Goal: Use online tool/utility: Utilize a website feature to perform a specific function

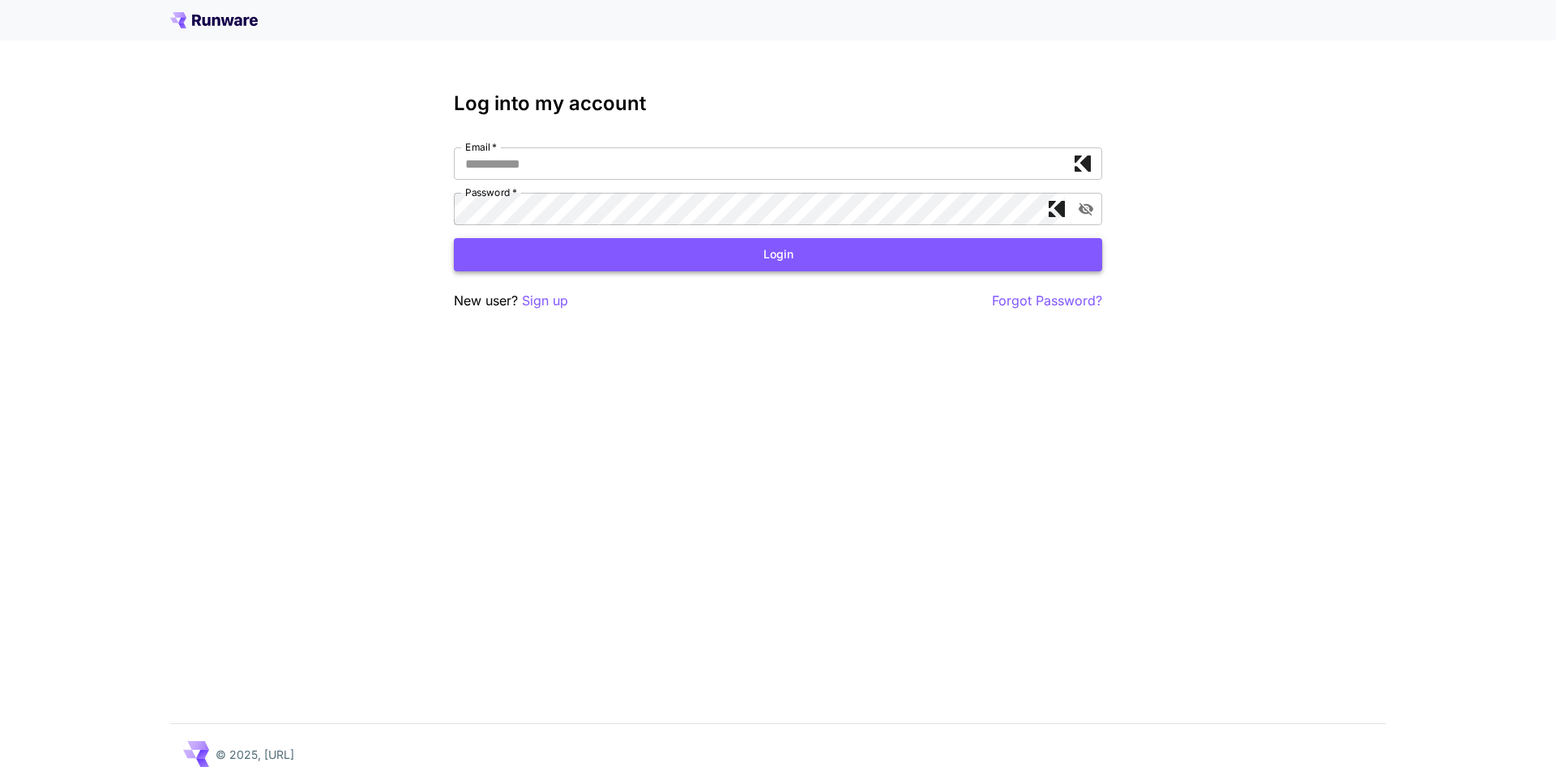
type input "**********"
click at [784, 241] on button "Login" at bounding box center [778, 254] width 648 height 33
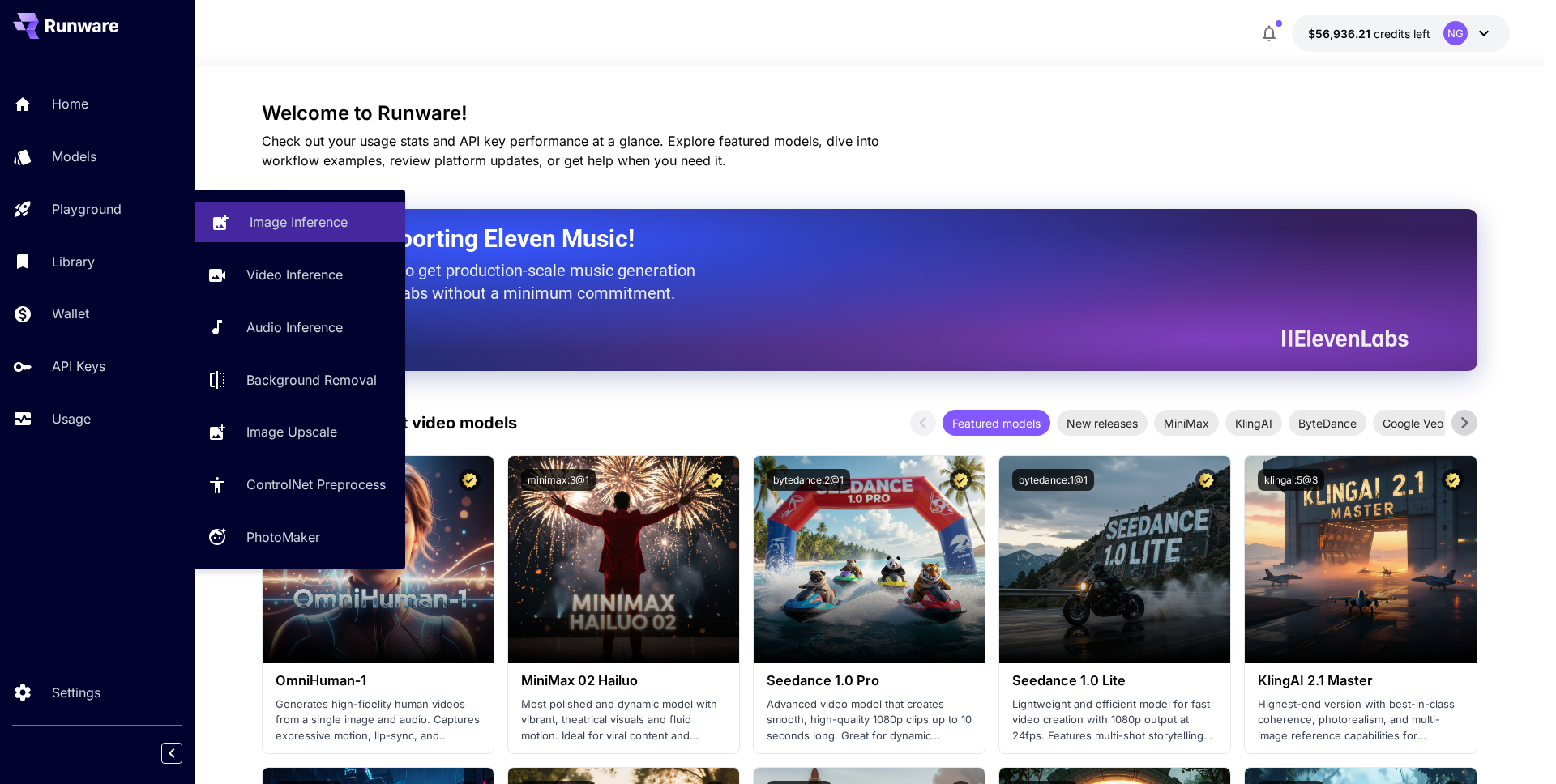
click at [338, 224] on p "Image Inference" at bounding box center [298, 222] width 98 height 20
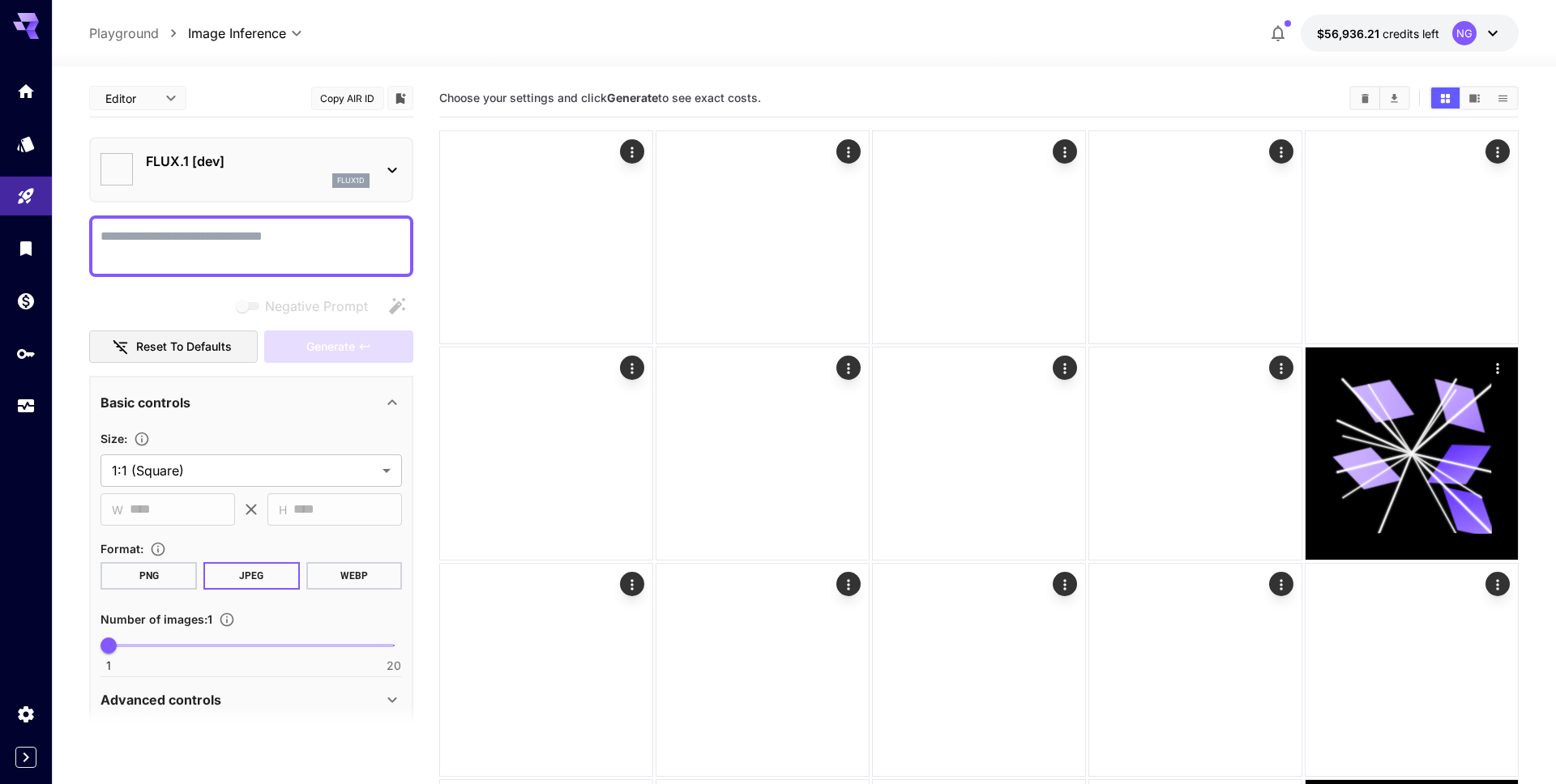
type input "**********"
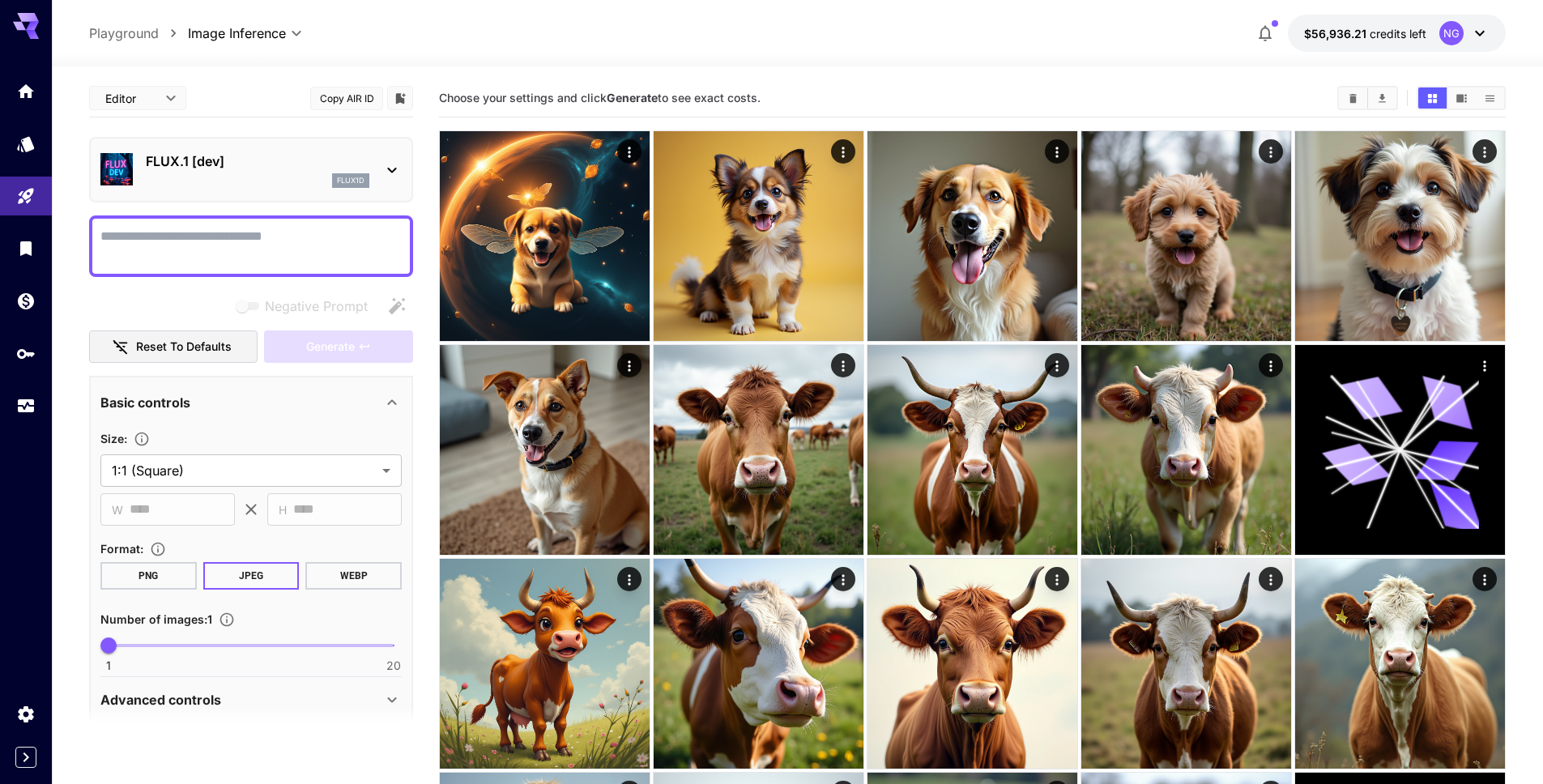
click at [165, 101] on body "**********" at bounding box center [772, 729] width 1543 height 1460
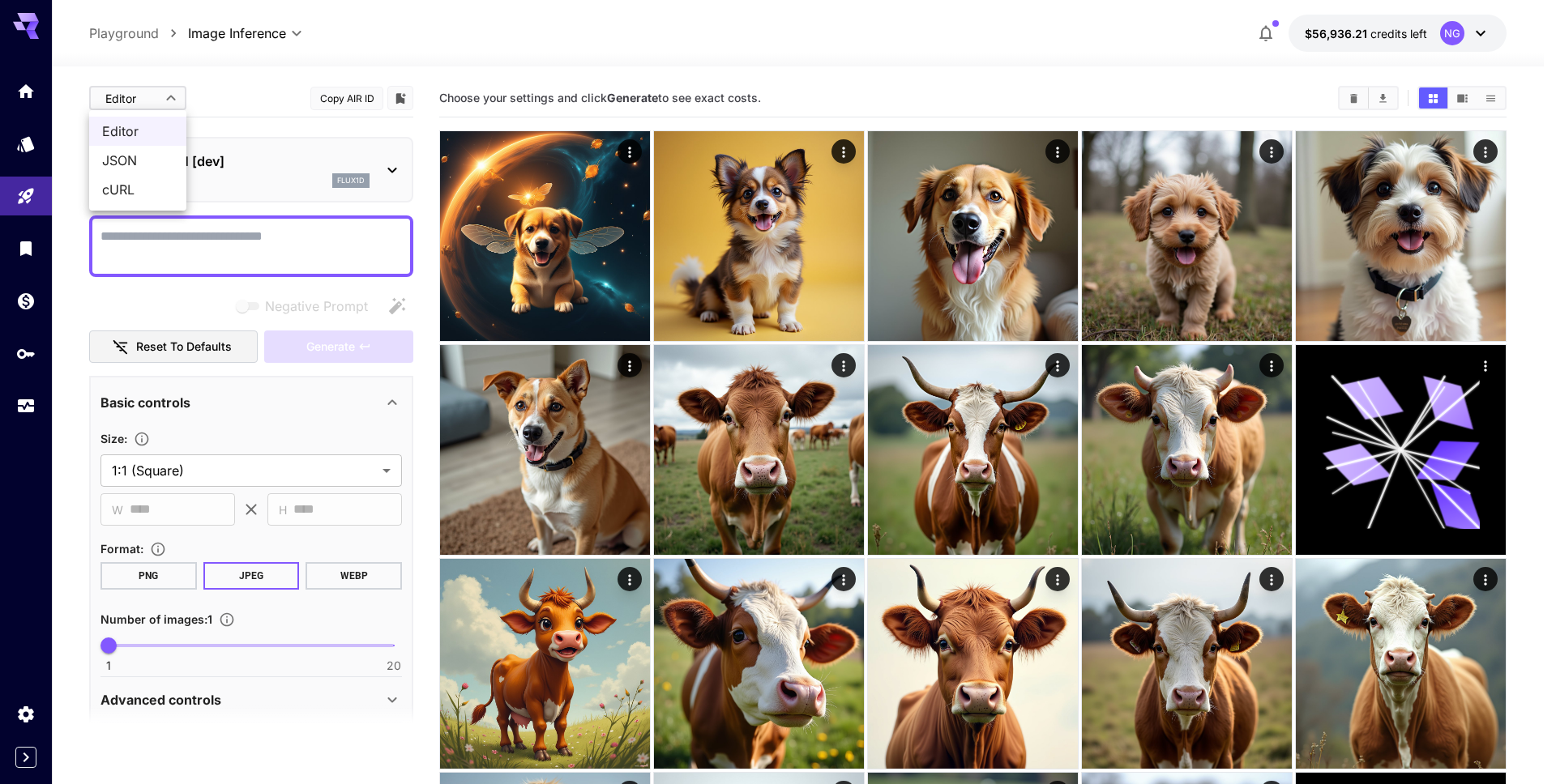
click at [163, 101] on div at bounding box center [778, 392] width 1556 height 784
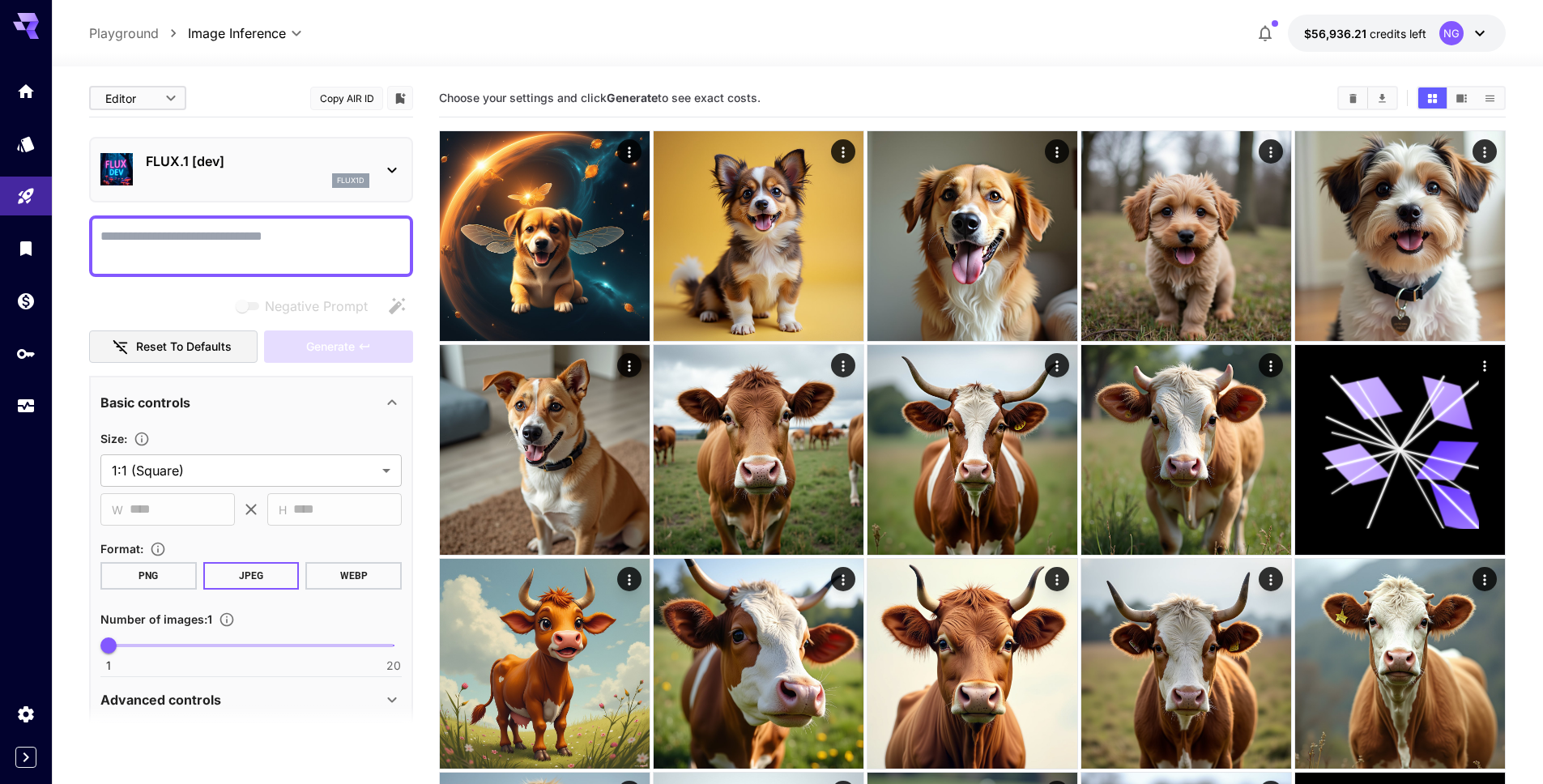
click at [248, 171] on div "FLUX.1 [dev] flux1d" at bounding box center [257, 170] width 223 height 37
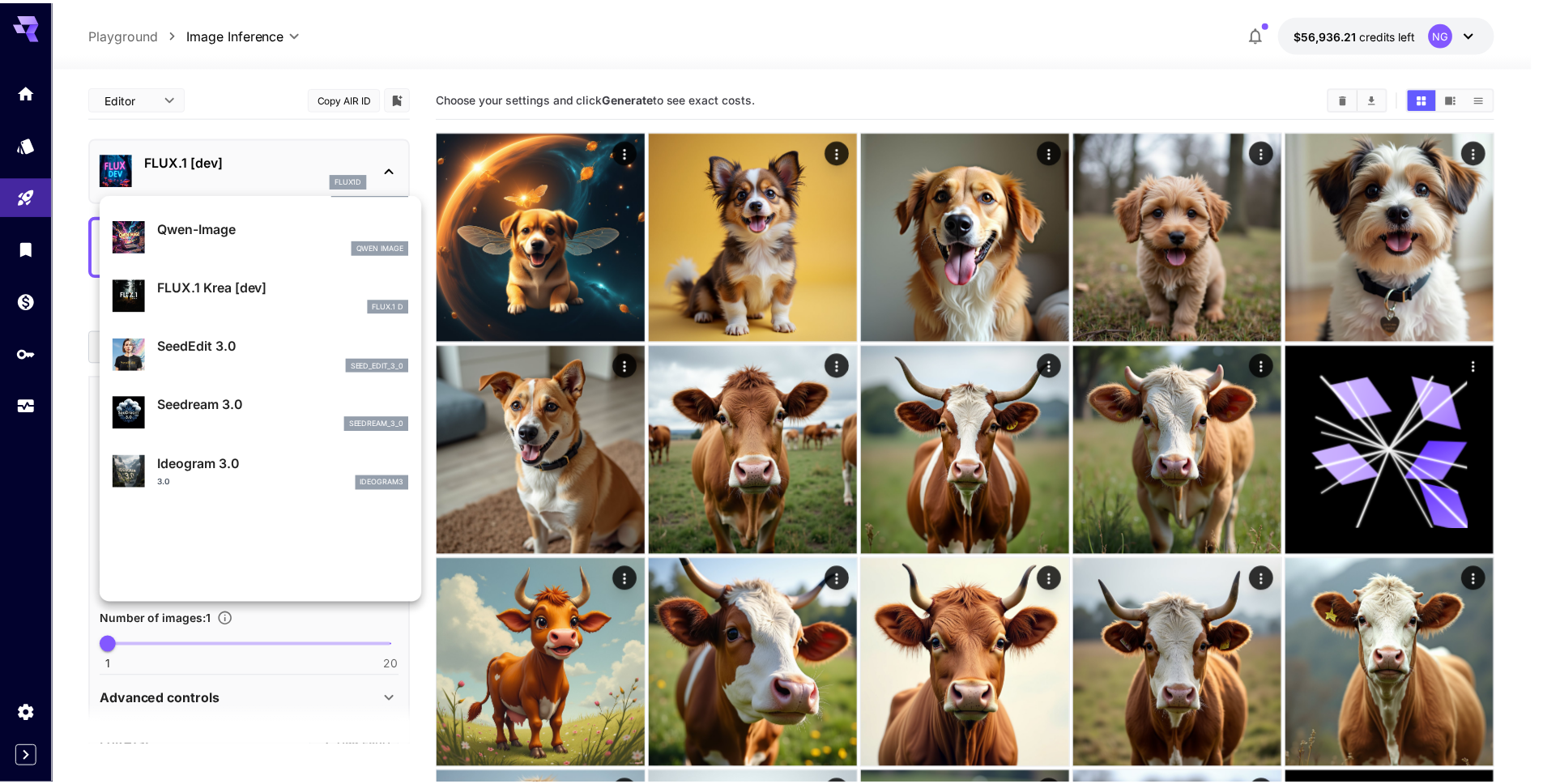
scroll to position [291, 0]
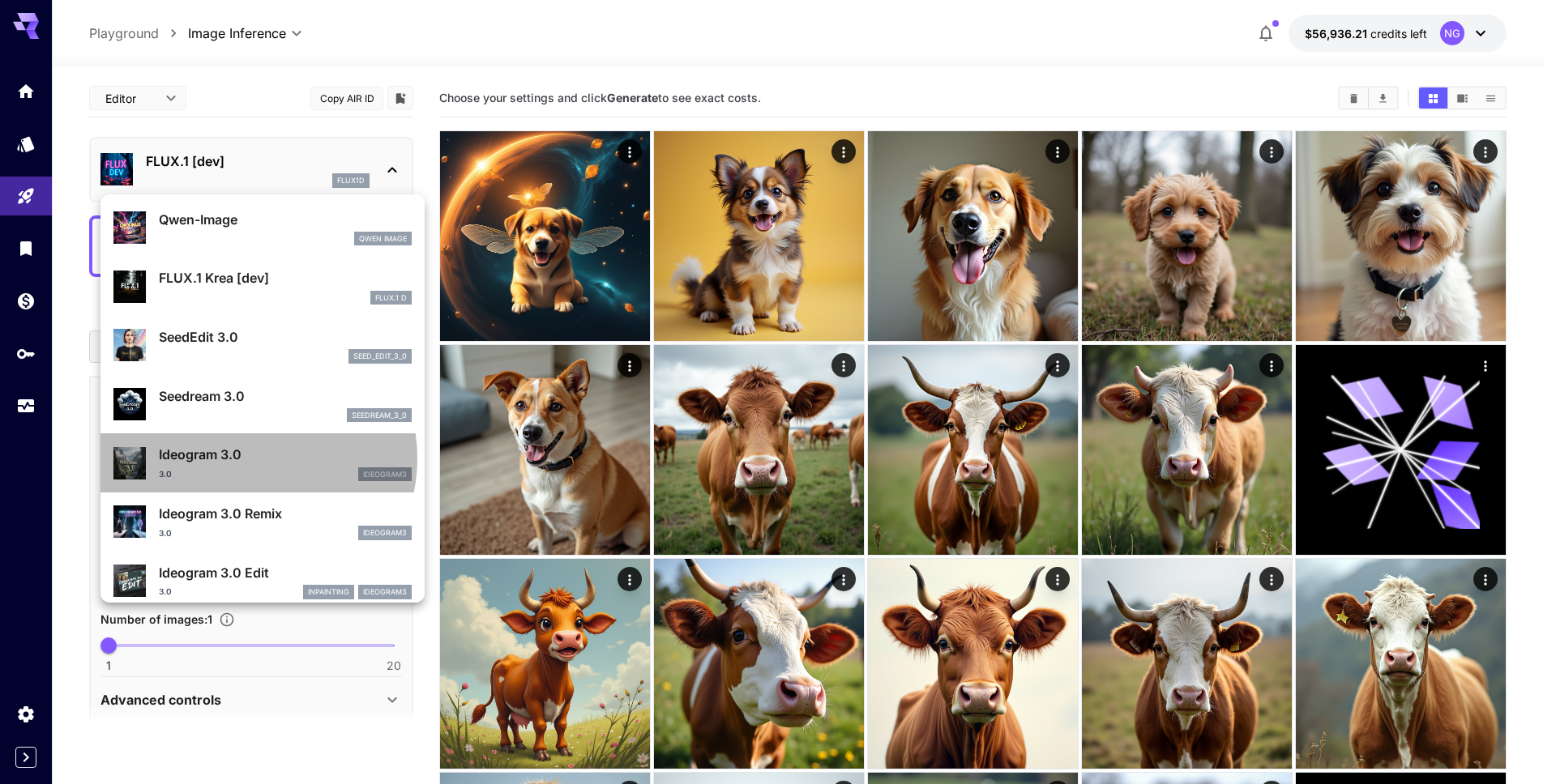
click at [246, 458] on p "Ideogram 3.0" at bounding box center [285, 454] width 253 height 20
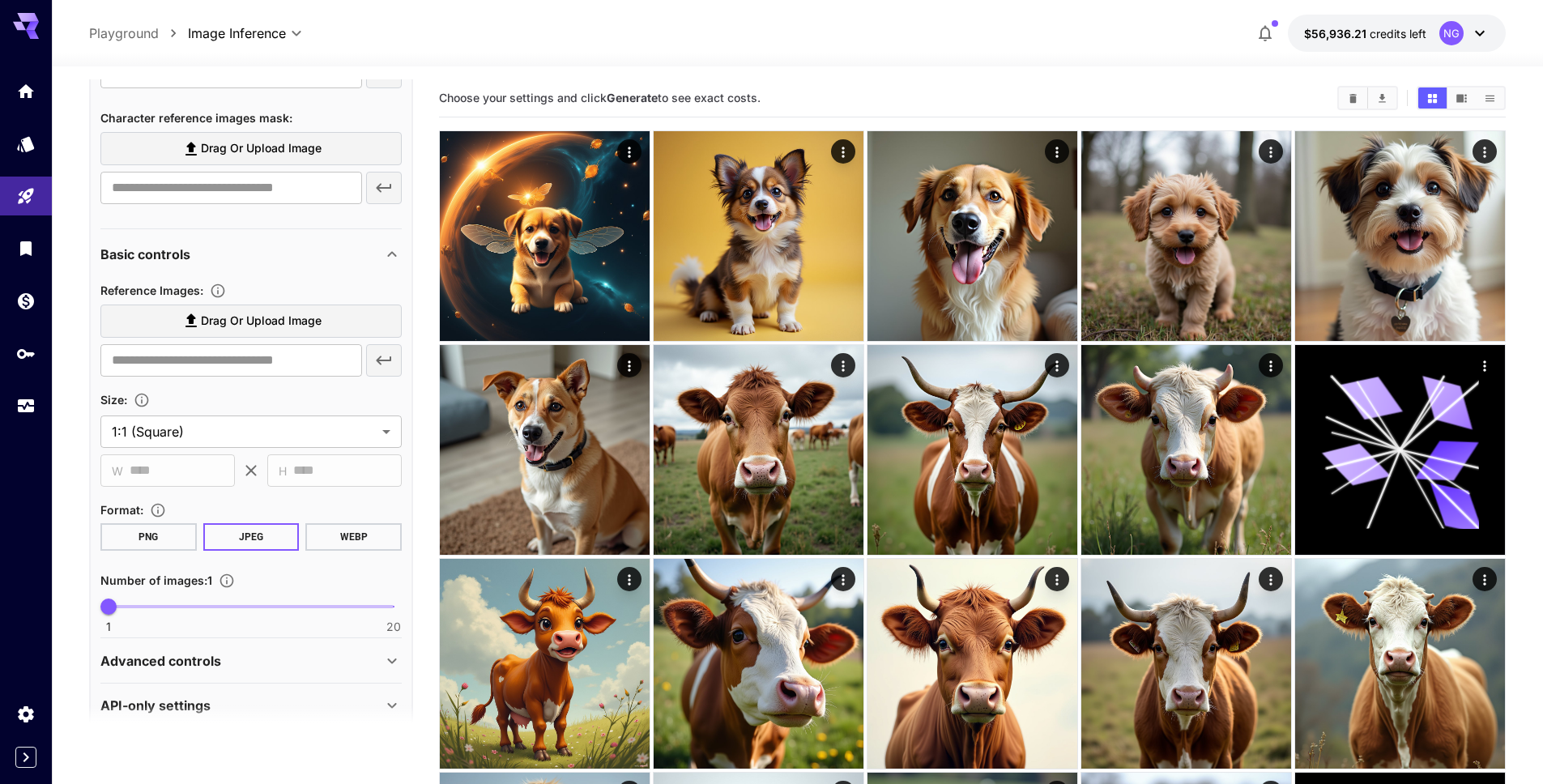
scroll to position [740, 0]
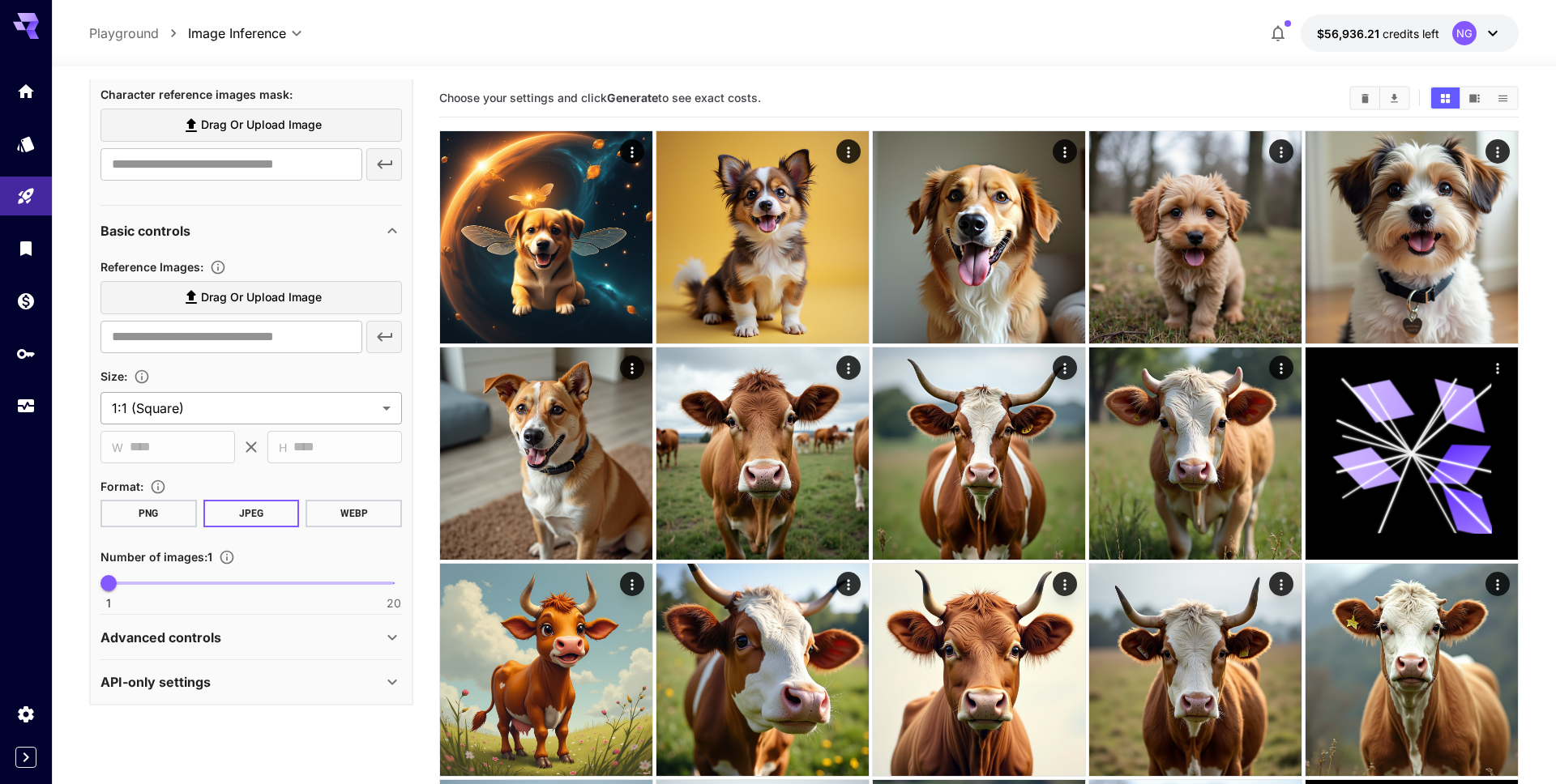
click at [310, 411] on body "**********" at bounding box center [778, 736] width 1556 height 1473
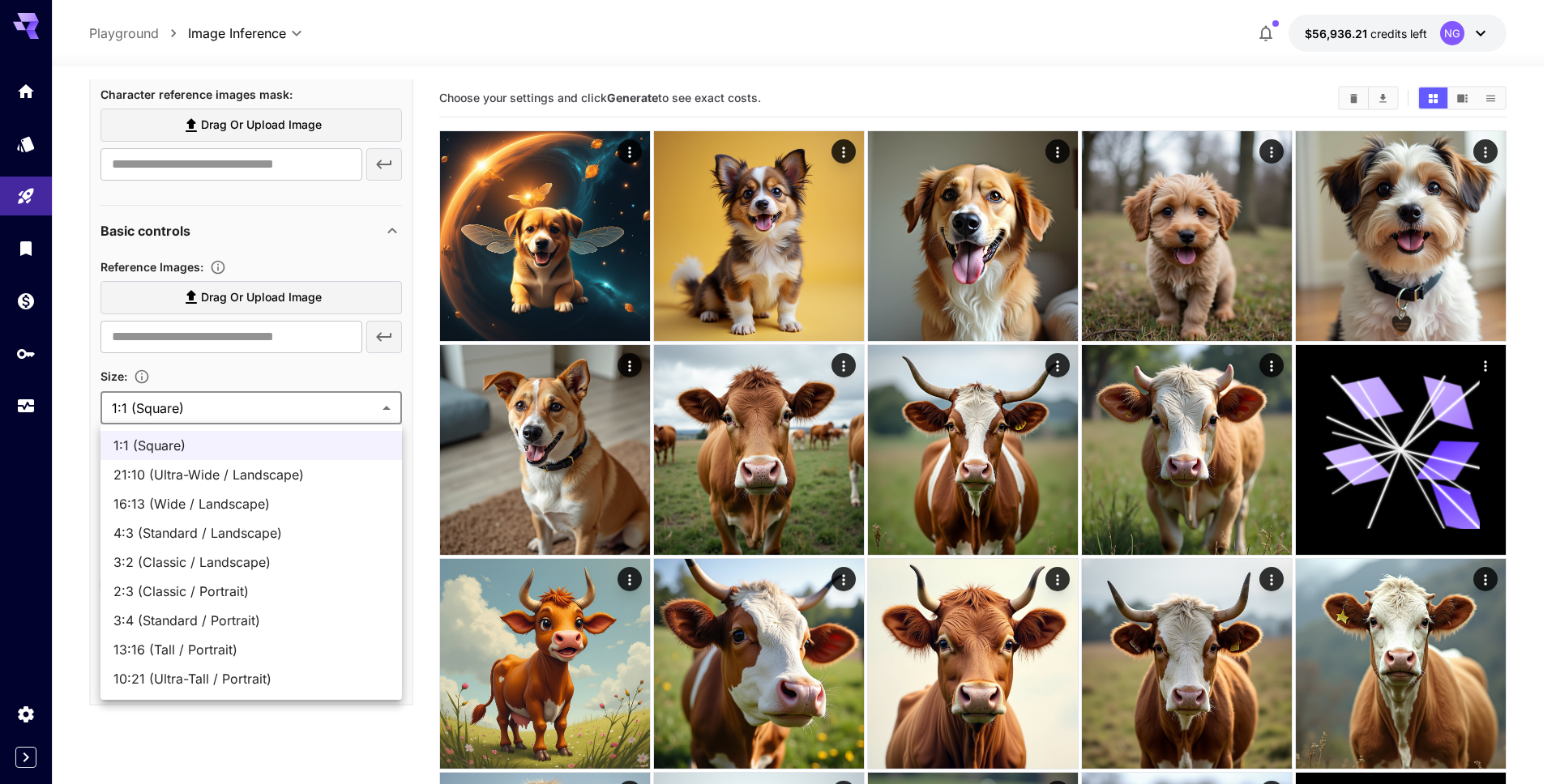
click at [310, 411] on div at bounding box center [778, 392] width 1556 height 784
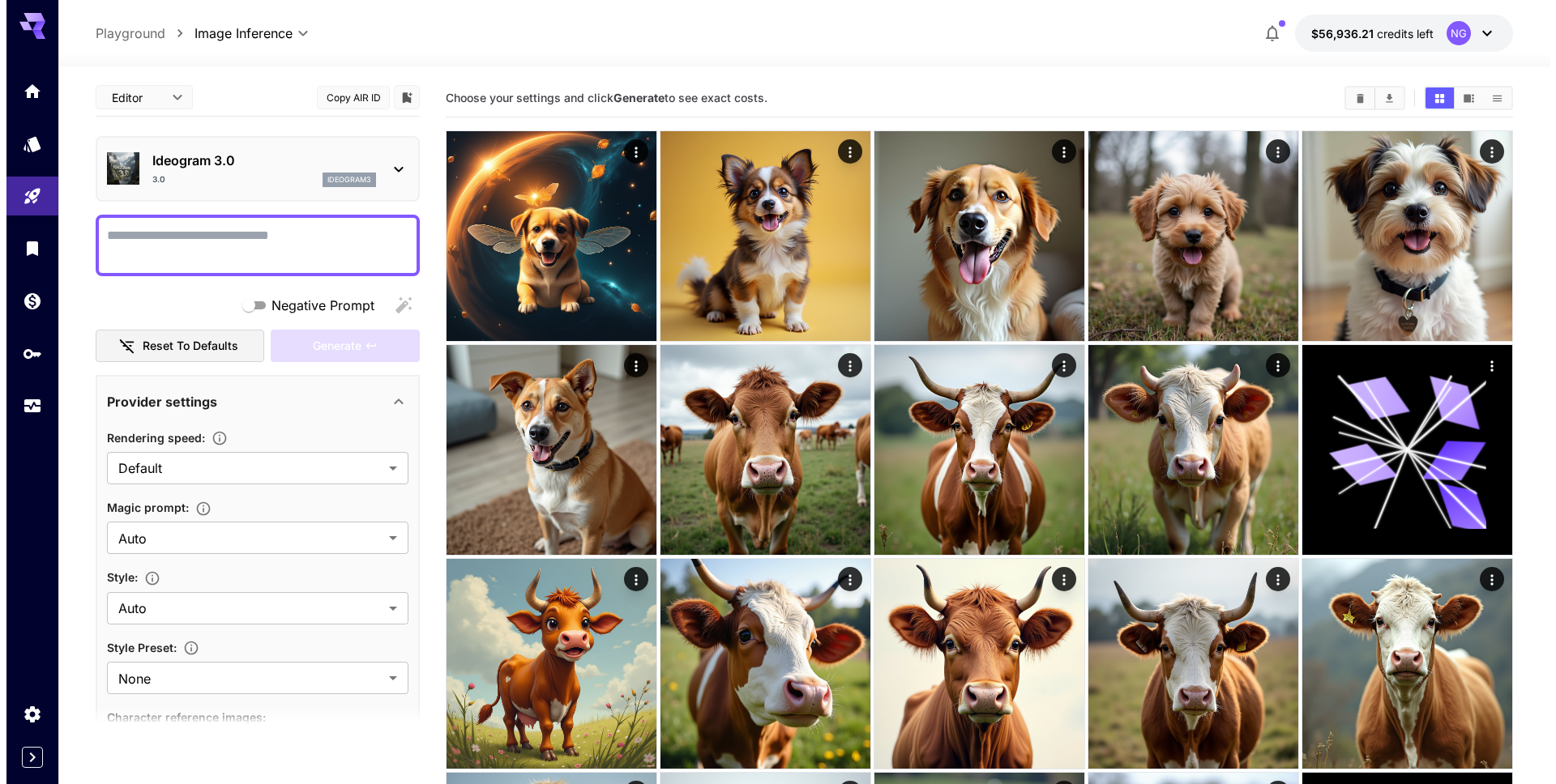
scroll to position [0, 0]
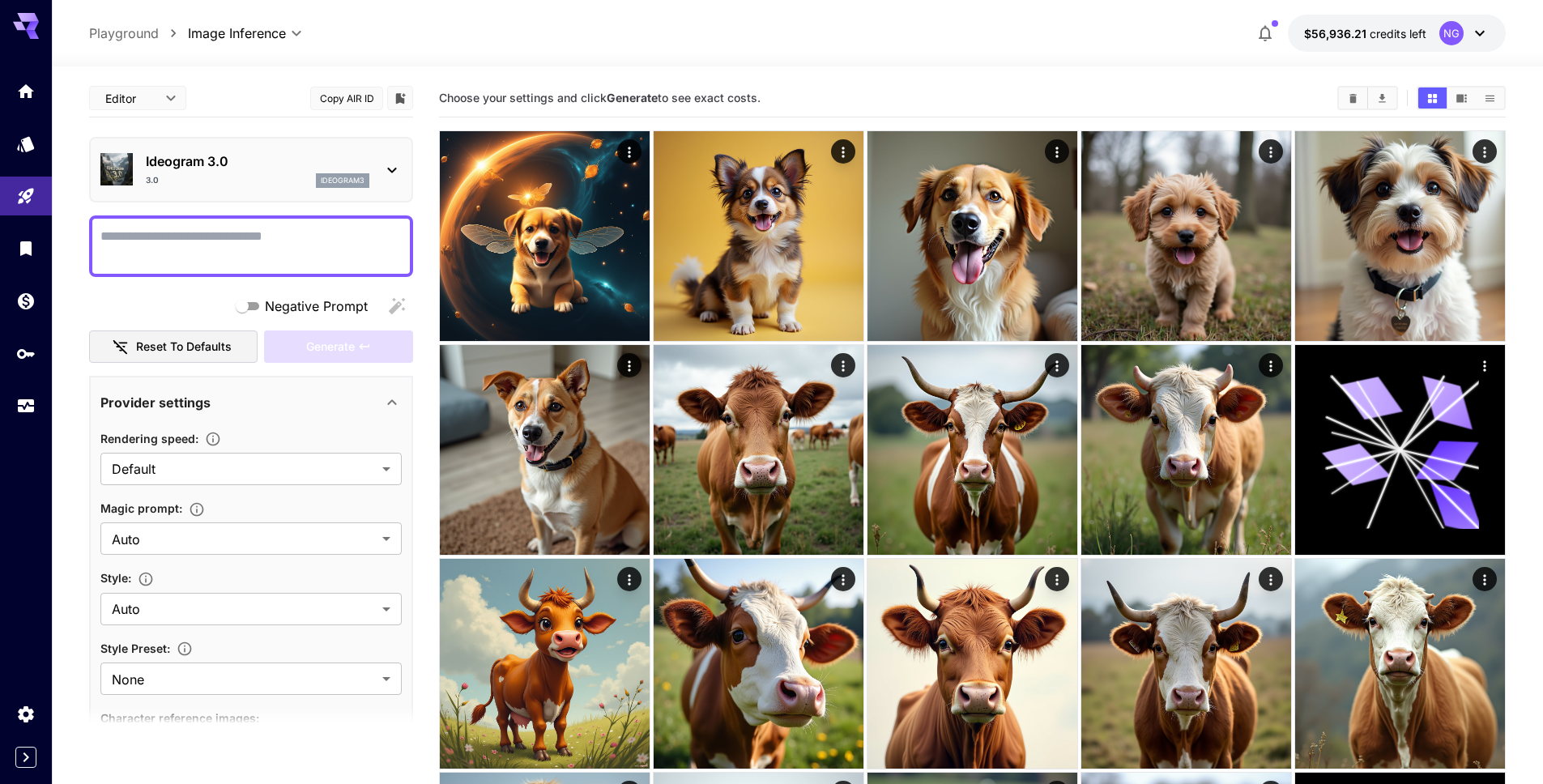
click at [269, 159] on p "Ideogram 3.0" at bounding box center [257, 161] width 223 height 20
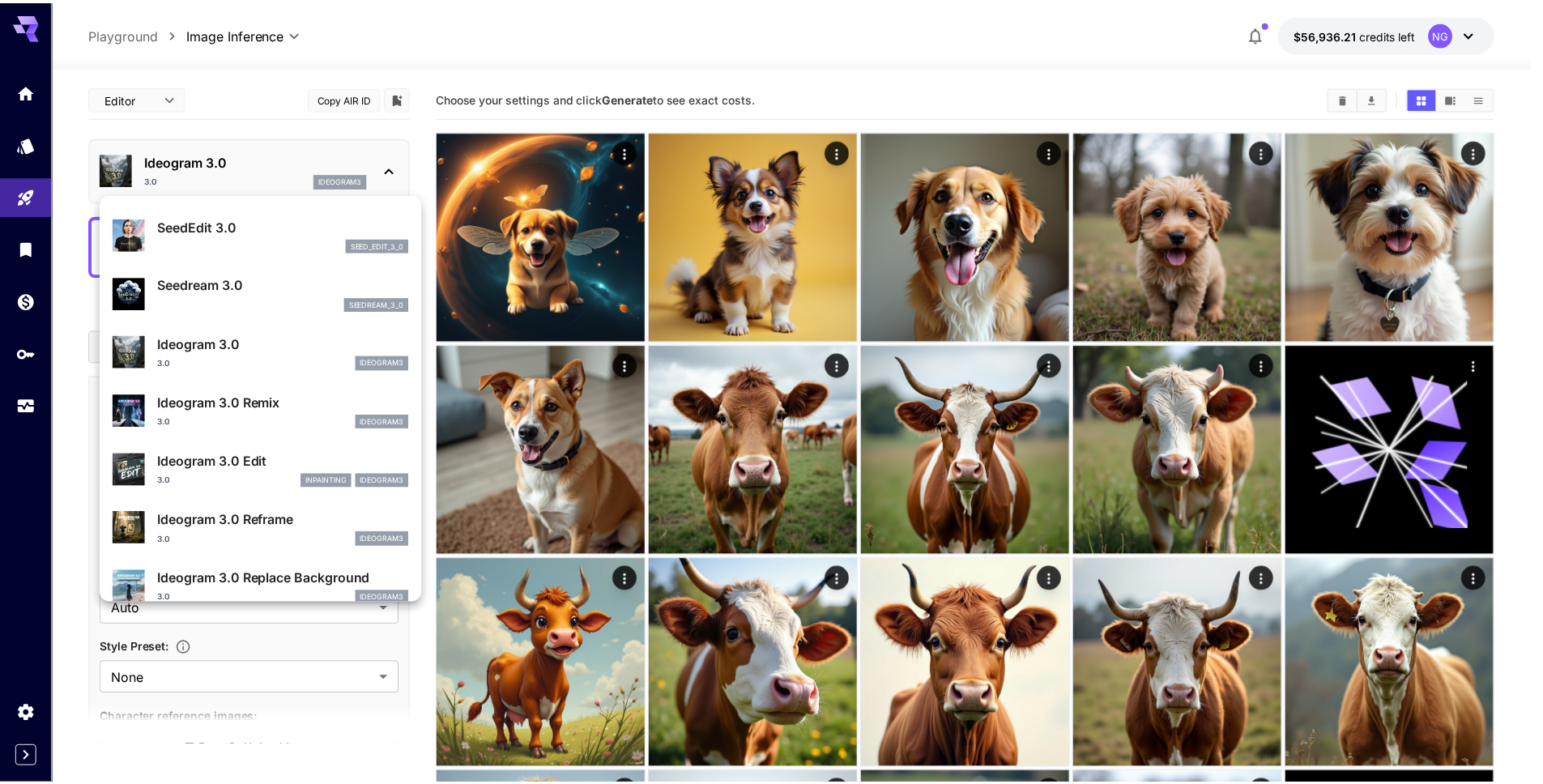
scroll to position [406, 0]
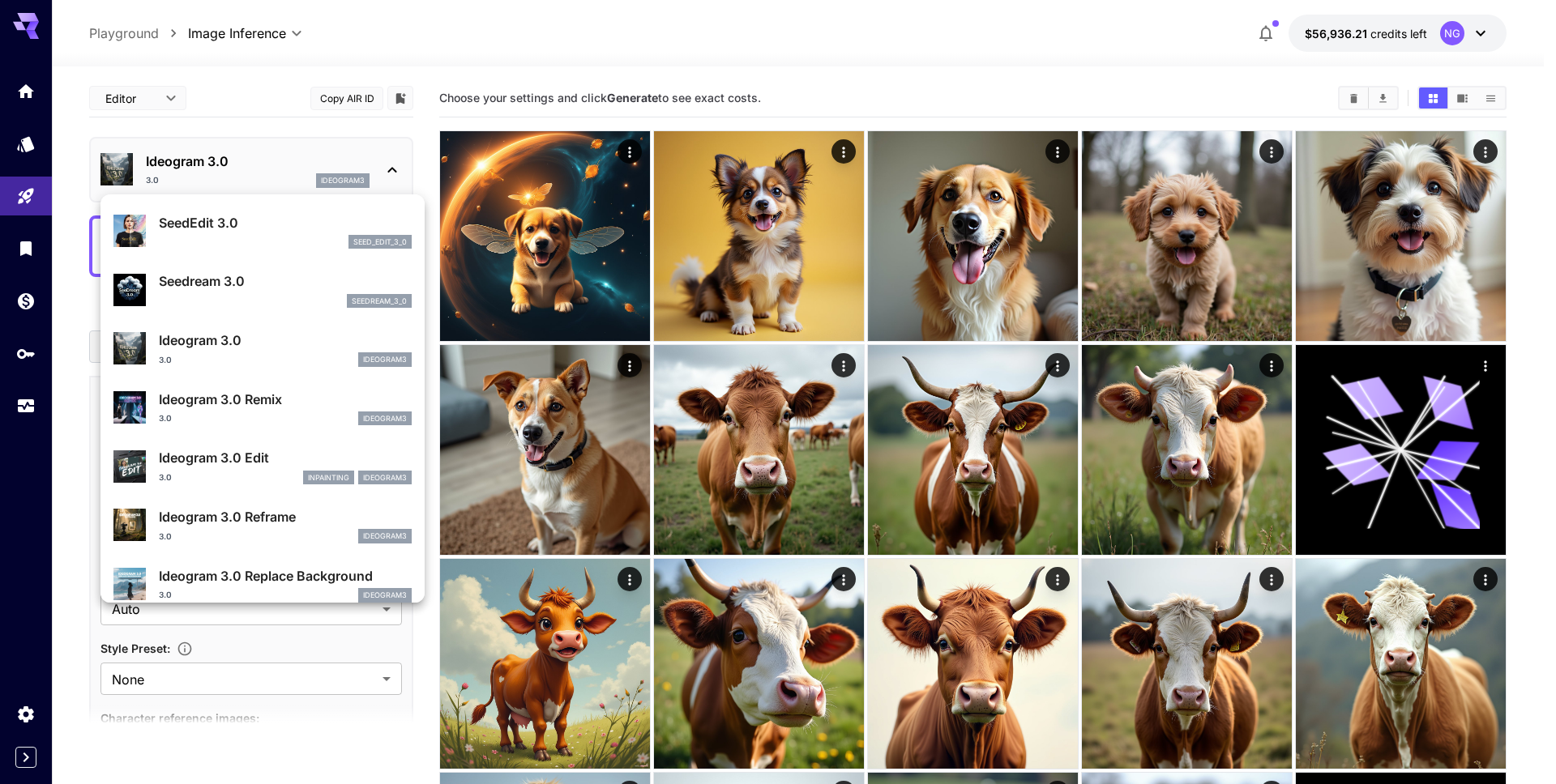
click at [262, 444] on div "Ideogram 3.0 Edit 3.0 inpainting ideogram3" at bounding box center [263, 466] width 298 height 49
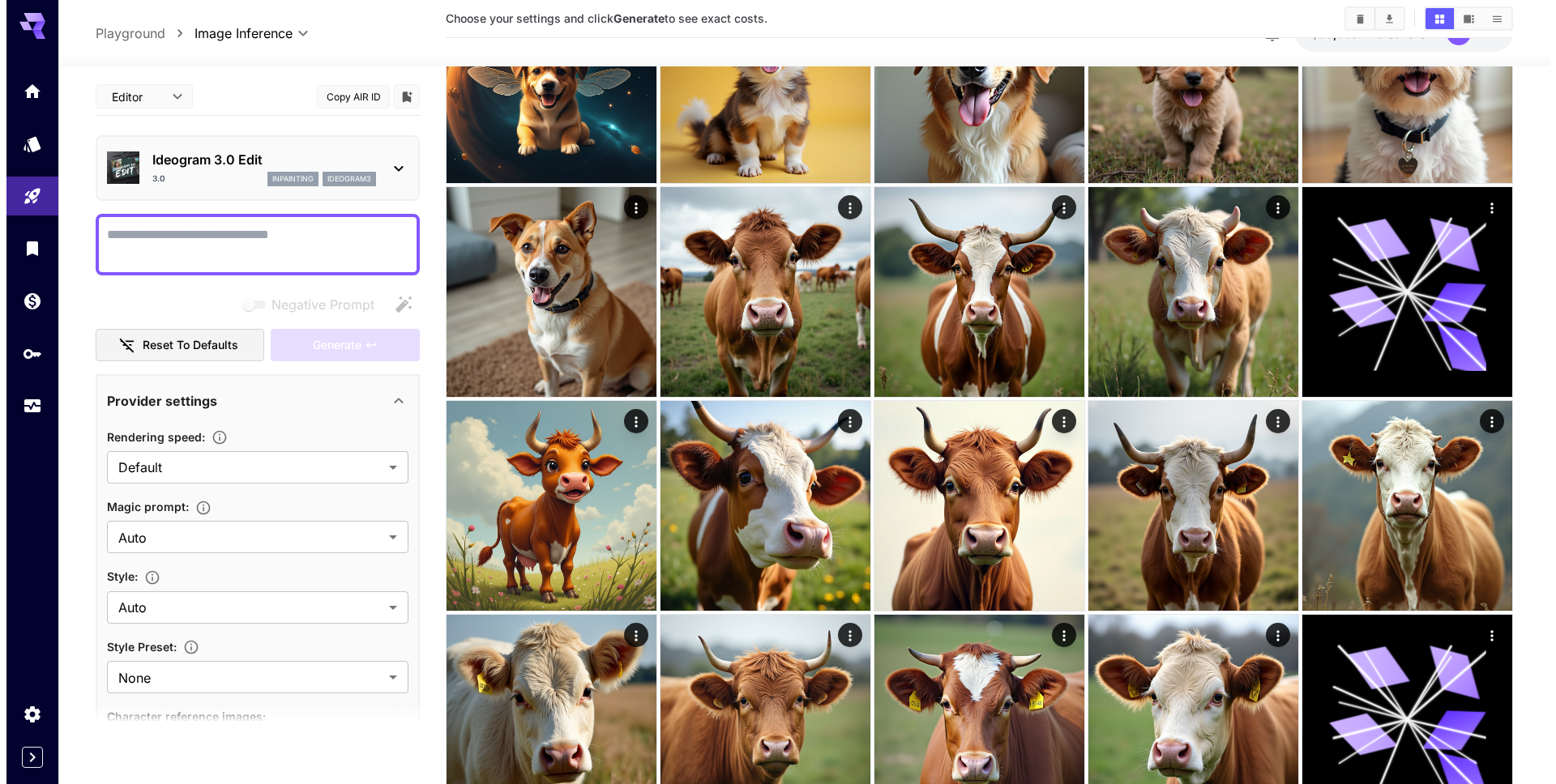
scroll to position [106, 0]
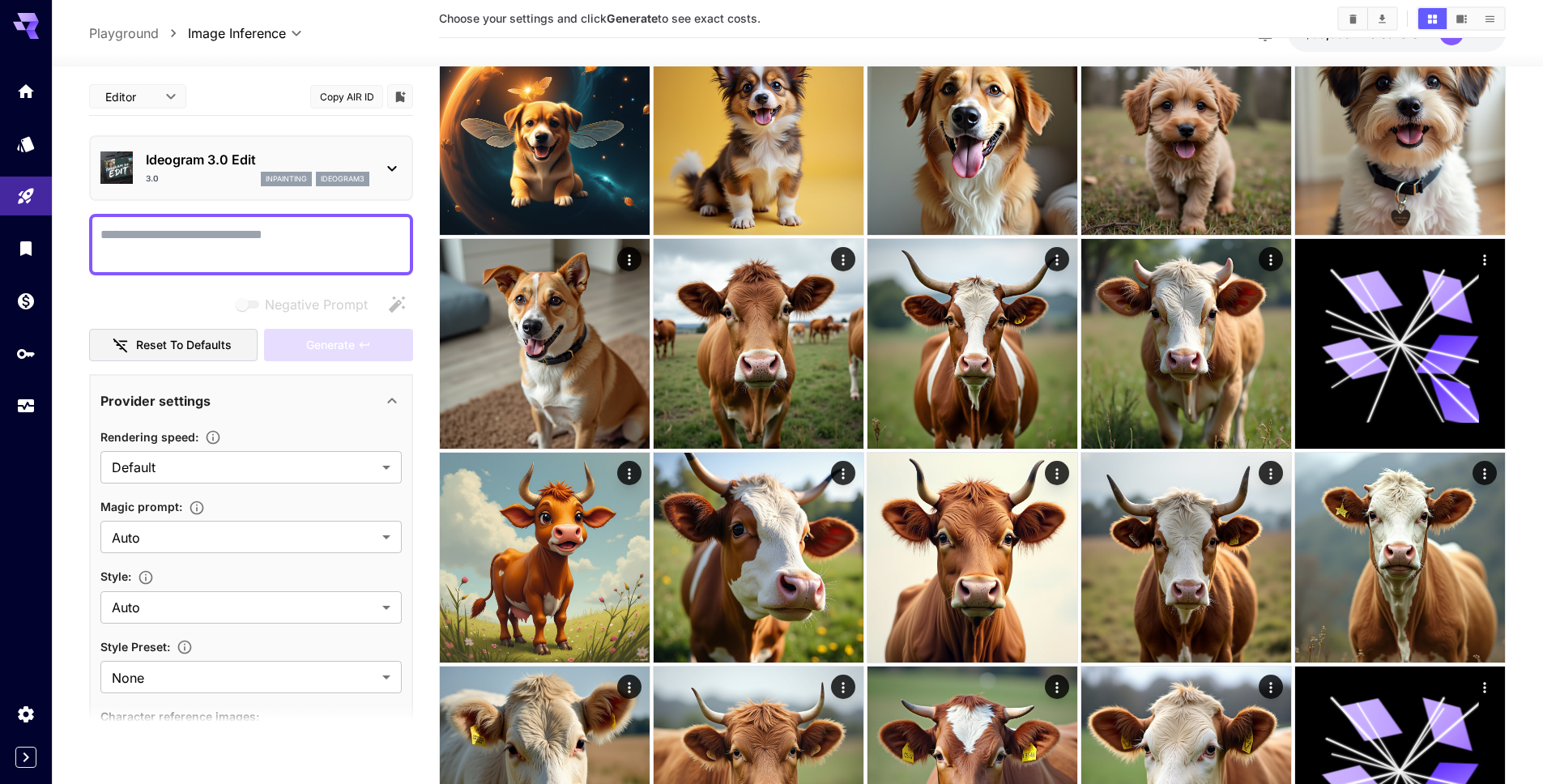
click at [257, 178] on div "3.0 inpainting ideogram3" at bounding box center [257, 178] width 223 height 14
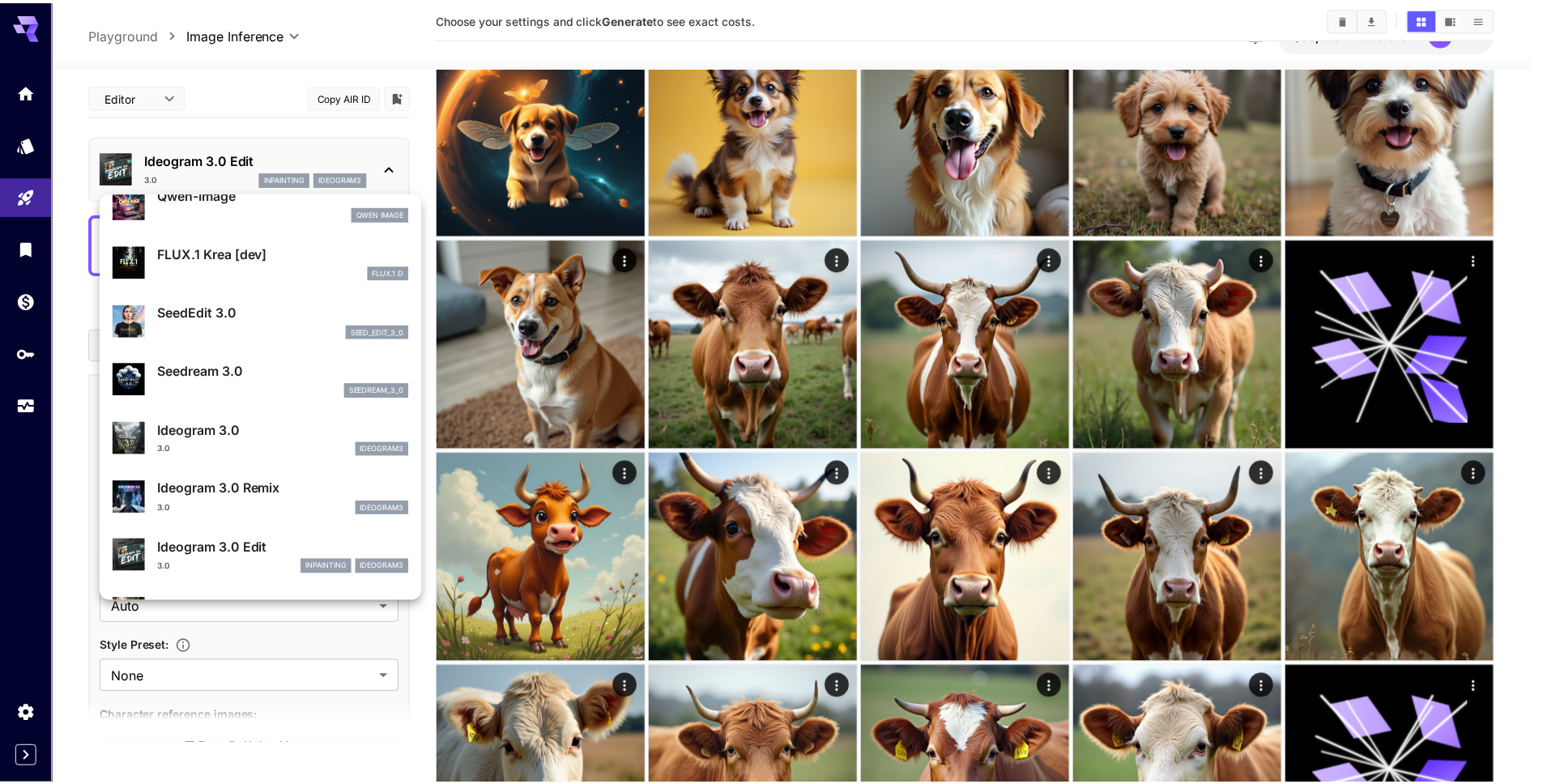
scroll to position [315, 0]
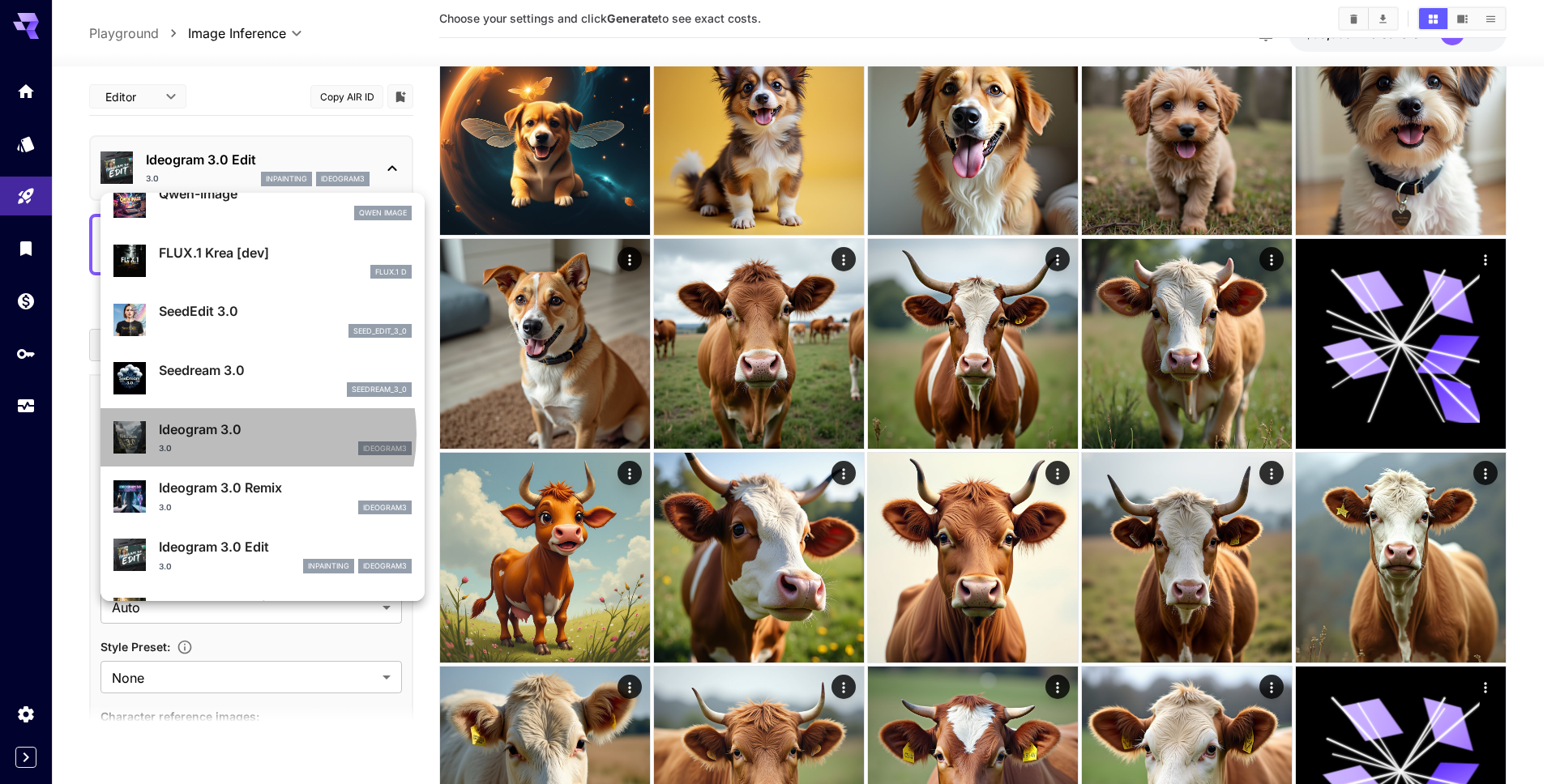
click at [234, 434] on p "Ideogram 3.0" at bounding box center [285, 429] width 253 height 20
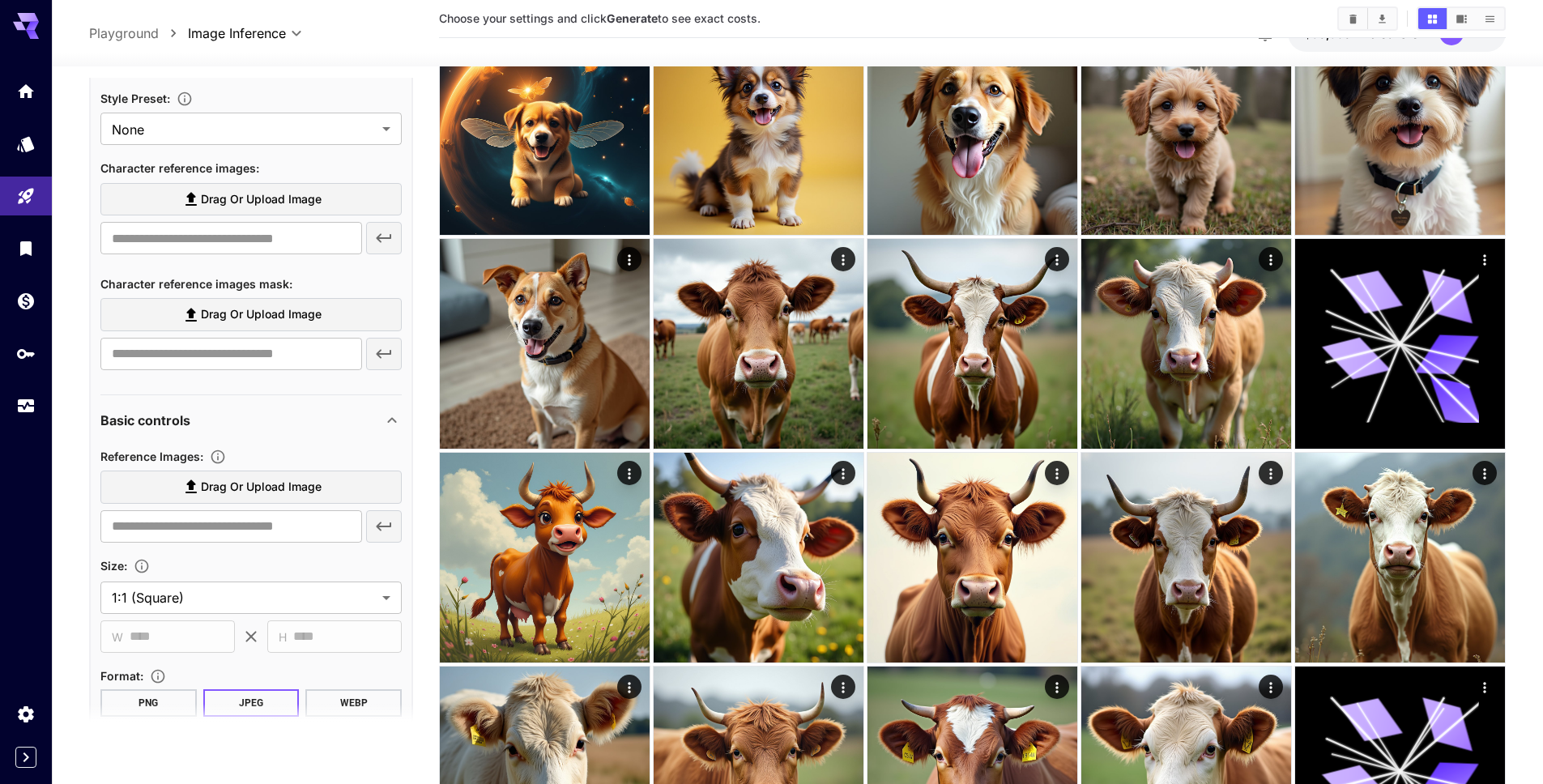
scroll to position [551, 0]
click at [196, 526] on input "text" at bounding box center [231, 523] width 262 height 32
paste input "**********"
type input "**********"
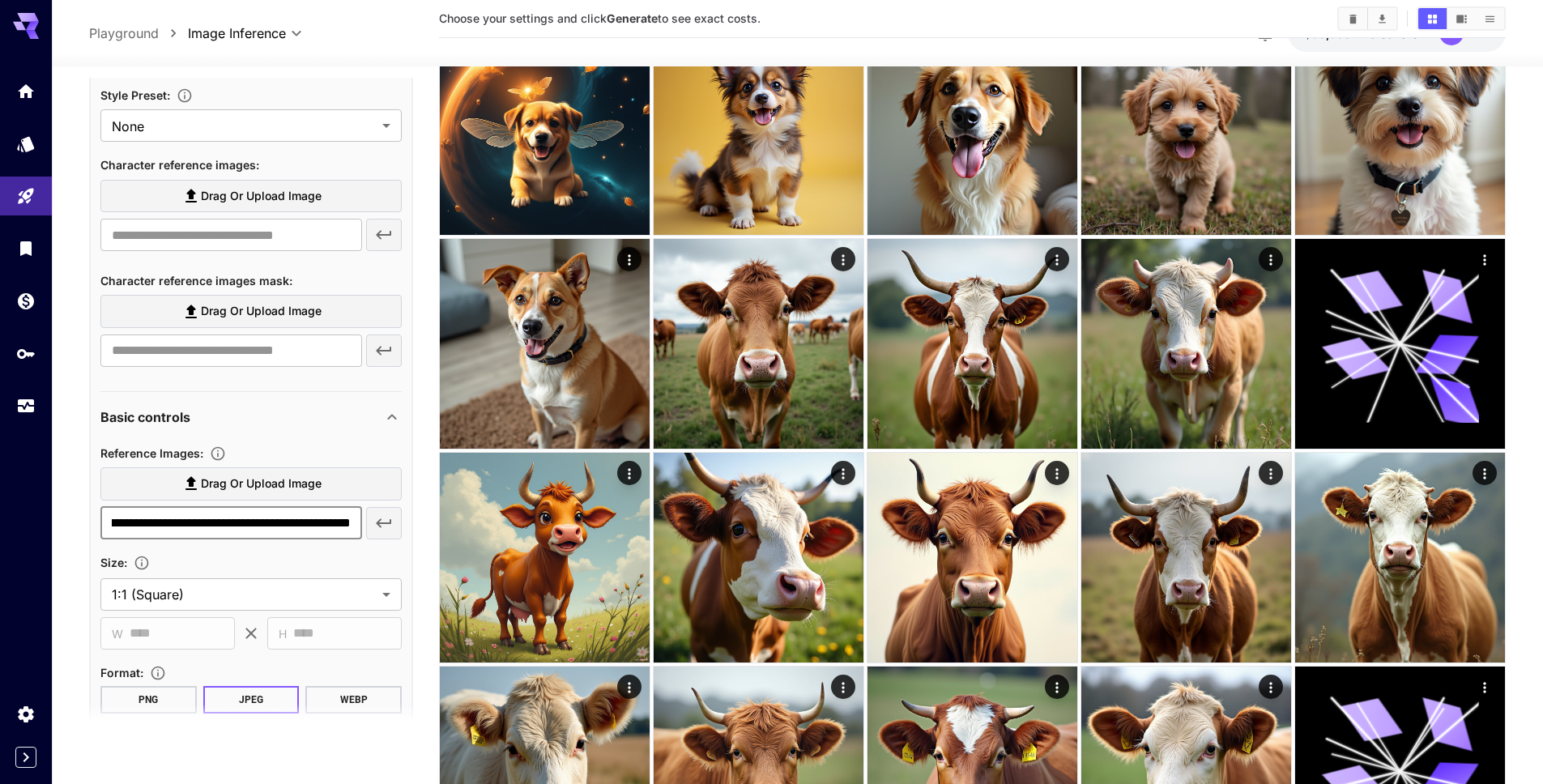
scroll to position [0, 0]
click at [392, 528] on icon "button" at bounding box center [384, 523] width 20 height 20
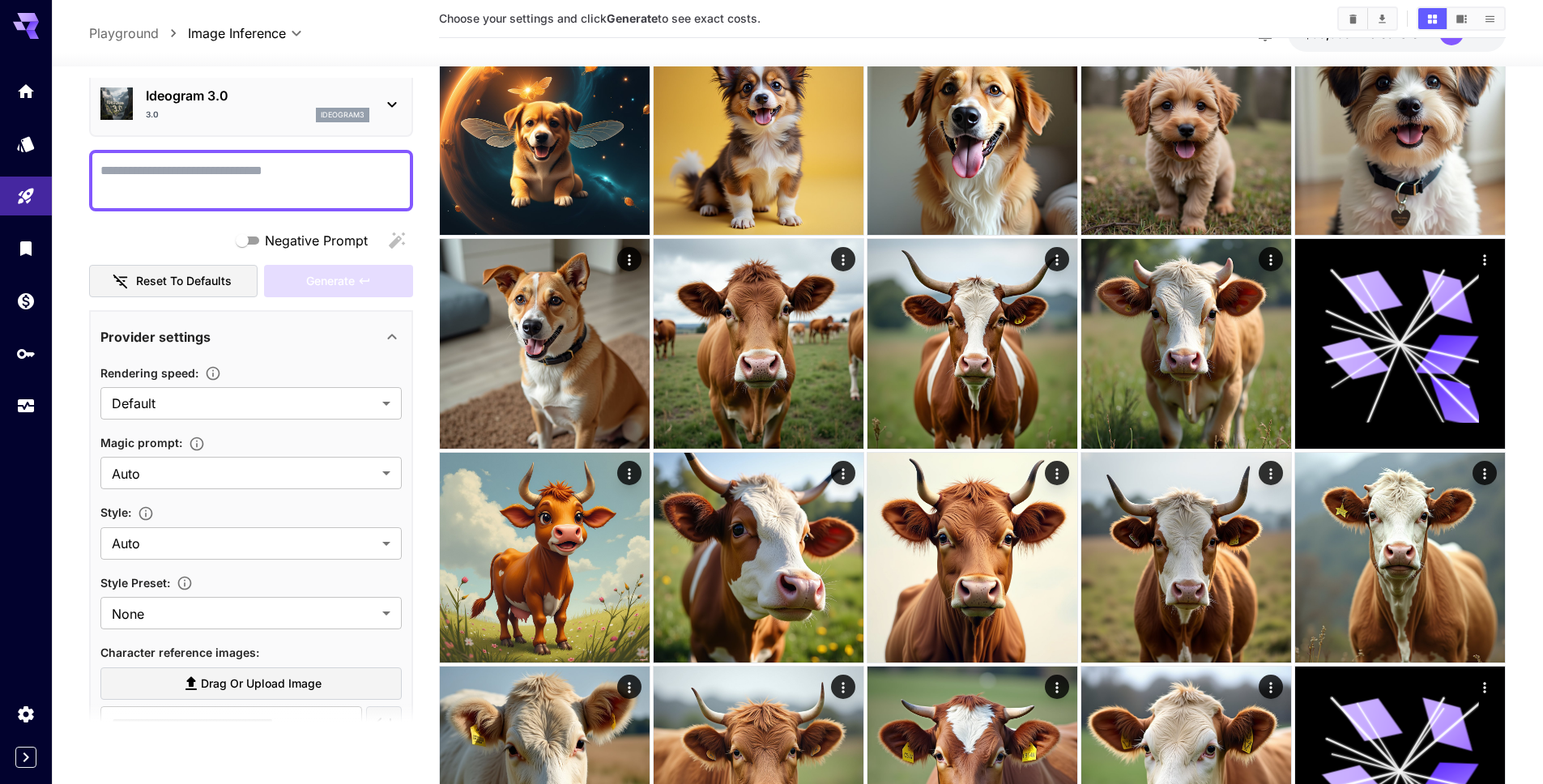
scroll to position [43, 0]
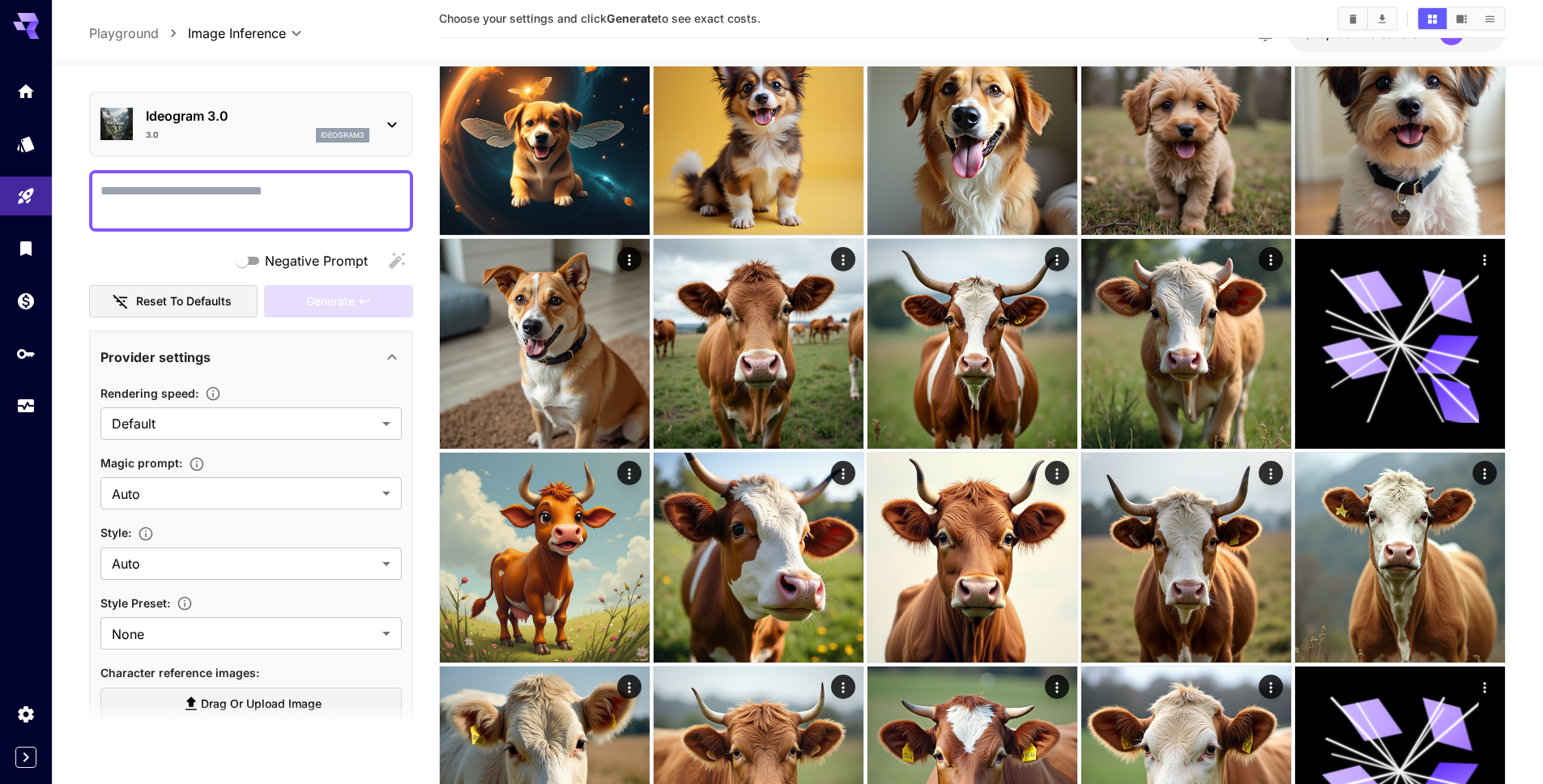
click at [269, 188] on textarea "Negative Prompt" at bounding box center [251, 201] width 302 height 39
type textarea "**********"
click at [345, 308] on span "Generate" at bounding box center [330, 302] width 49 height 20
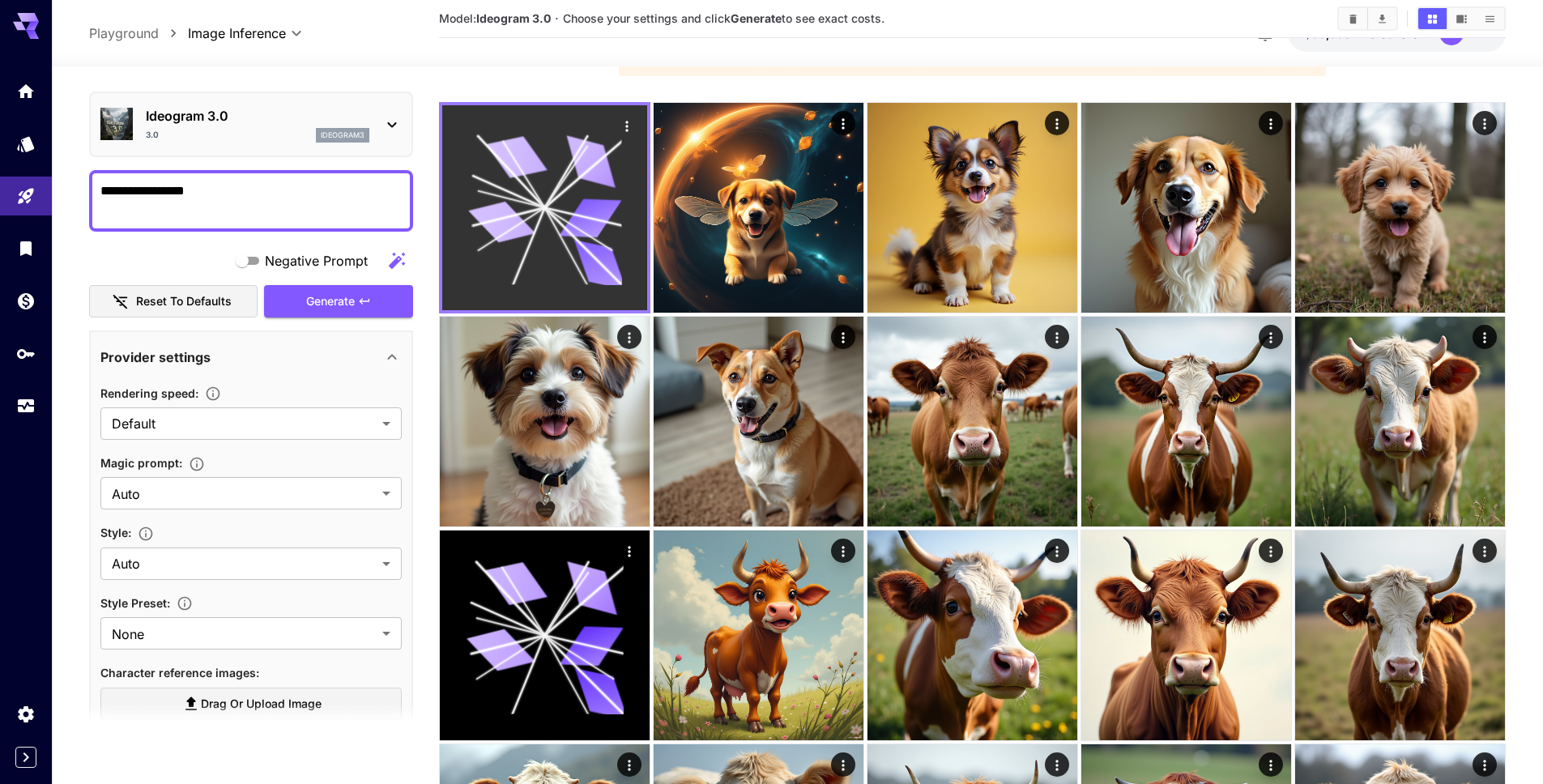
click at [546, 187] on icon at bounding box center [545, 208] width 154 height 154
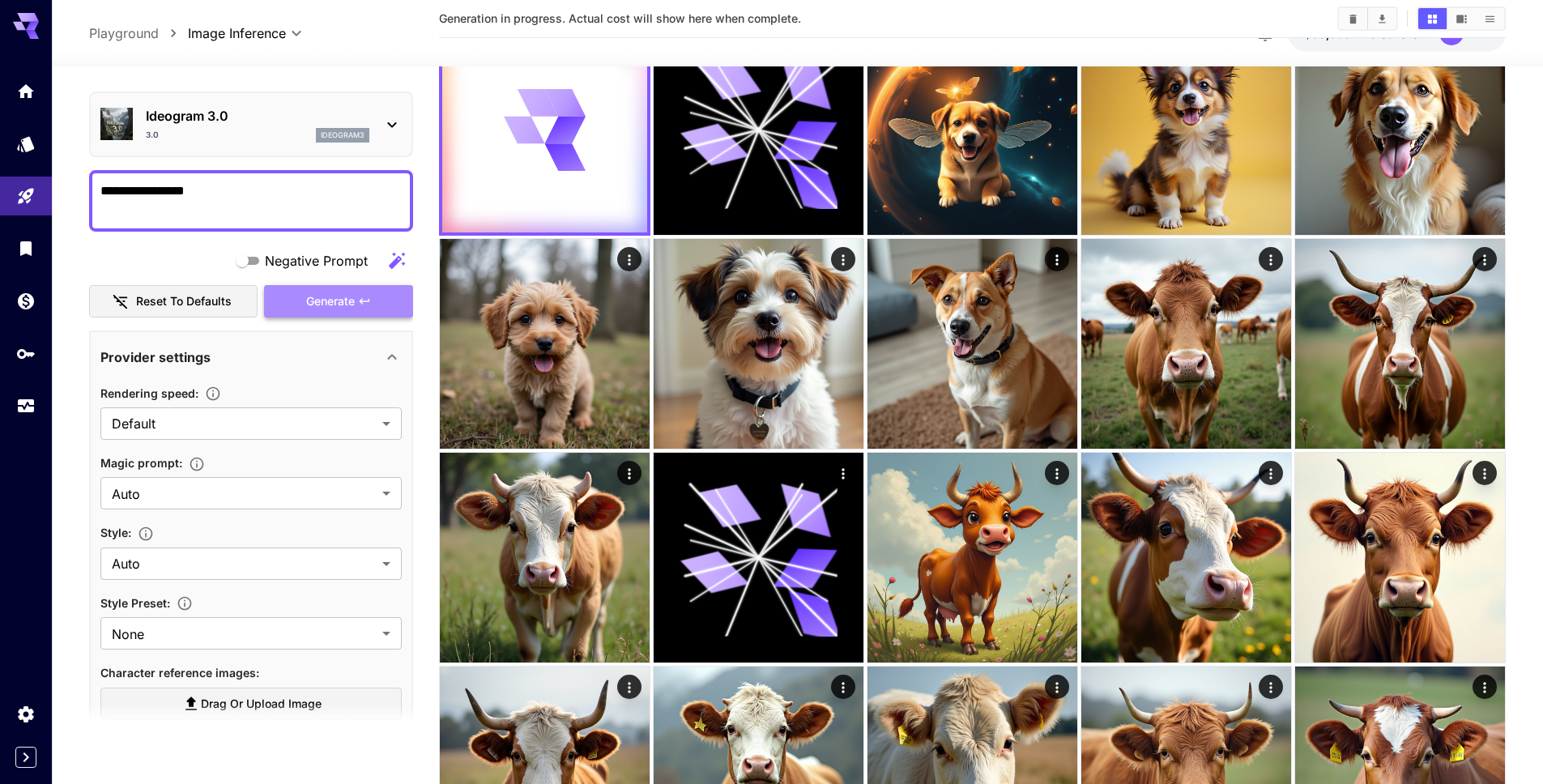
click at [367, 300] on icon "button" at bounding box center [364, 301] width 13 height 13
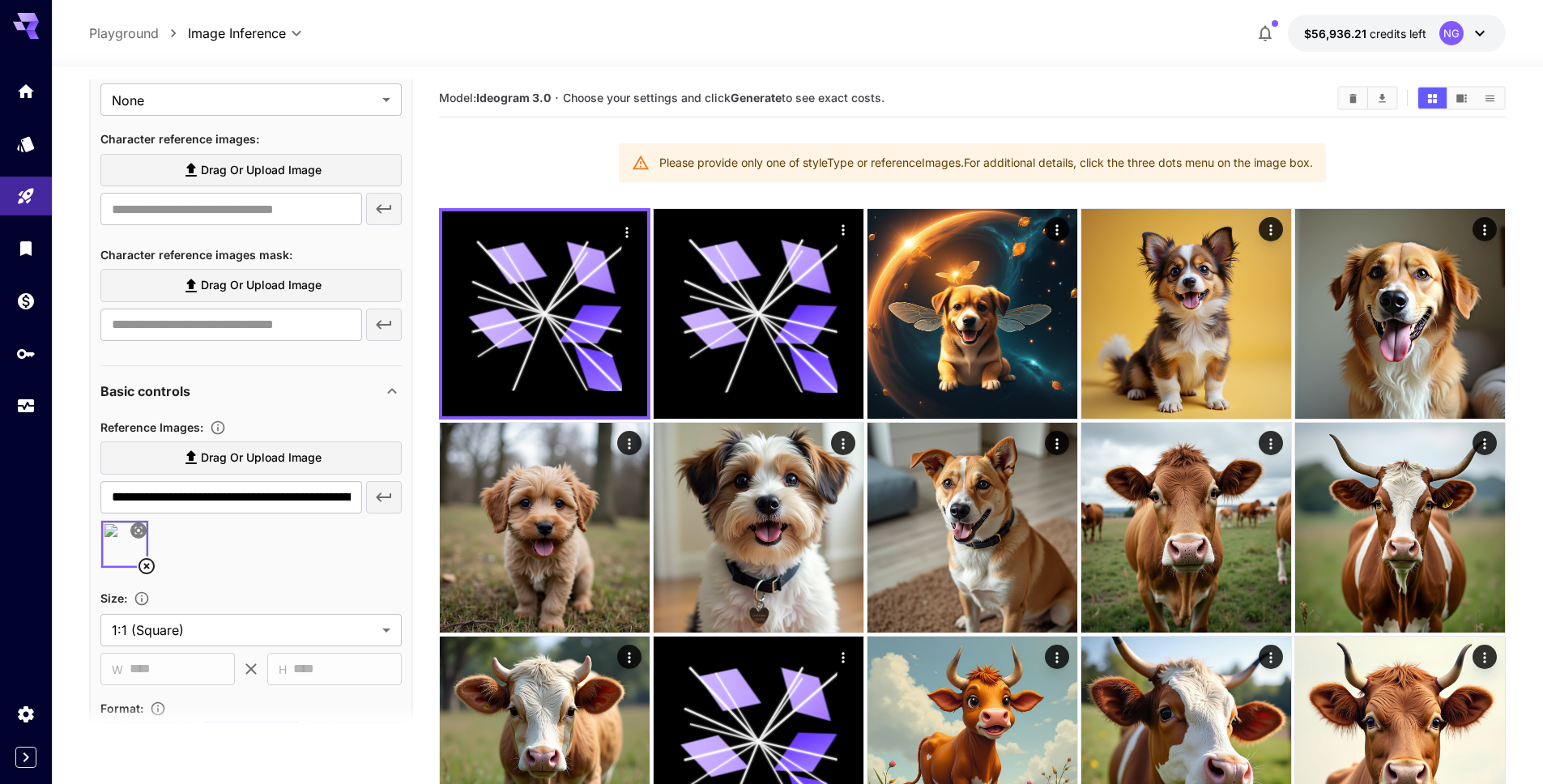
scroll to position [0, 0]
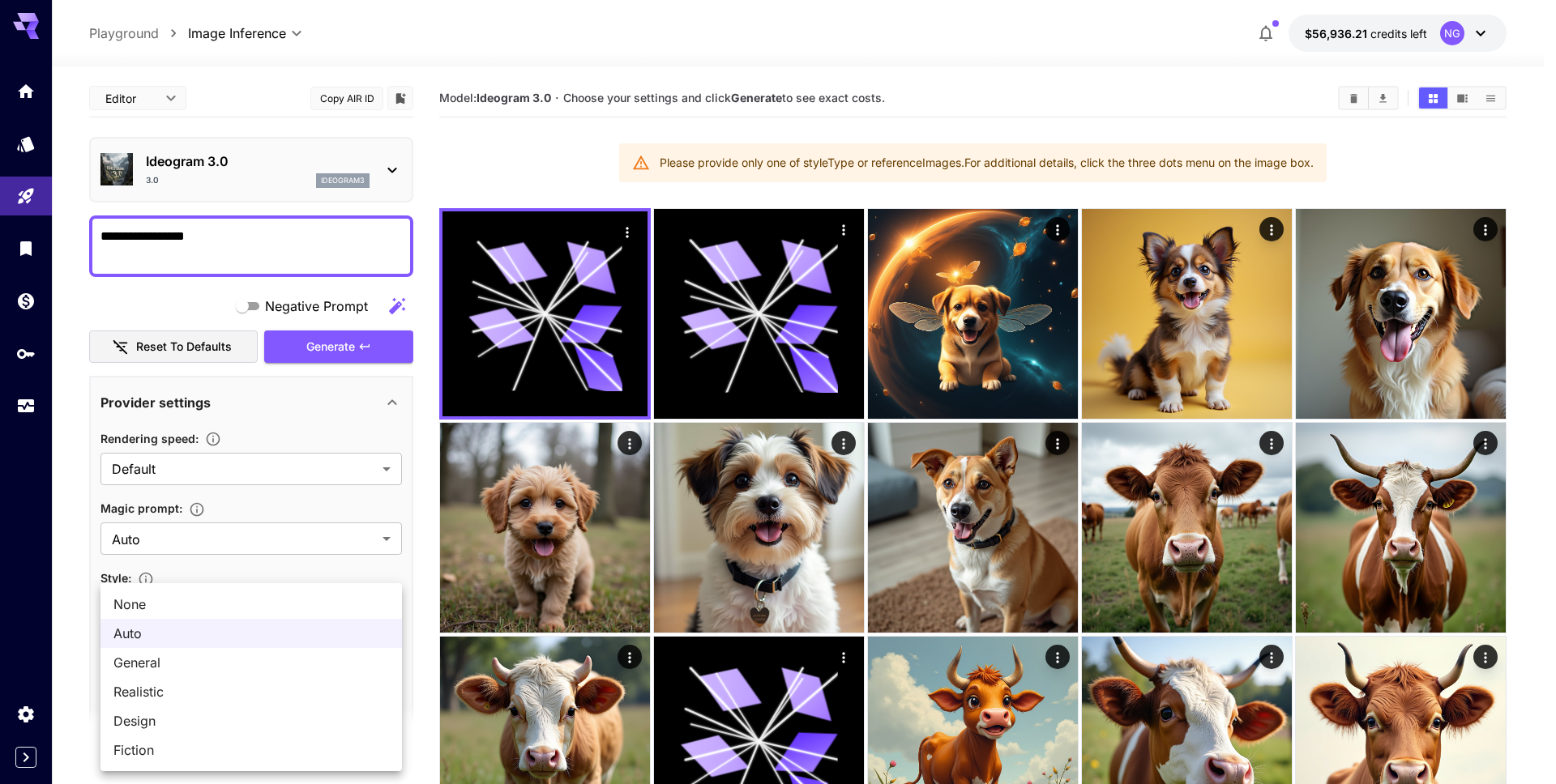
click at [275, 598] on span "None" at bounding box center [251, 604] width 275 height 20
type input "*******"
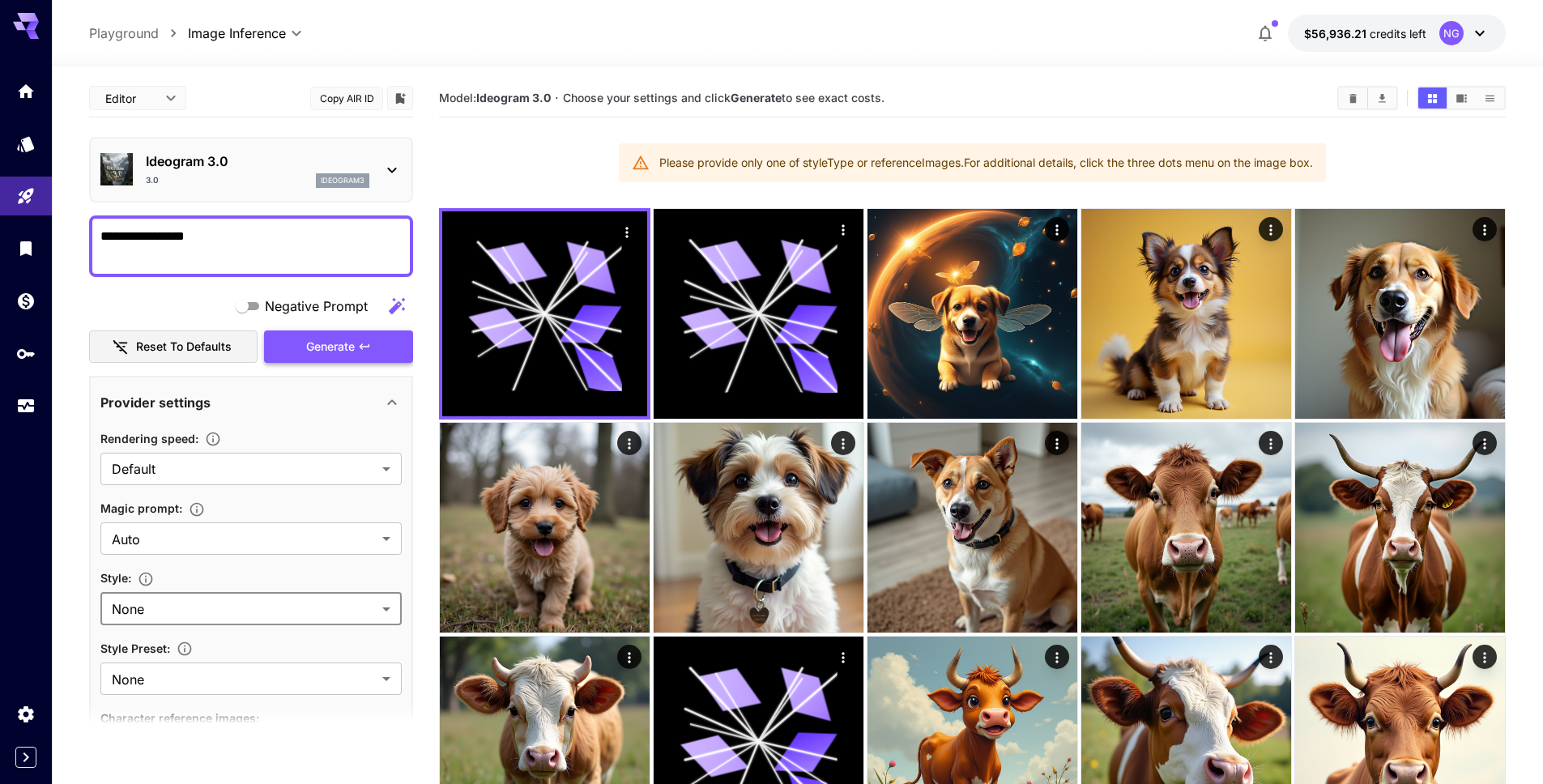
click at [352, 337] on span "Generate" at bounding box center [330, 347] width 49 height 20
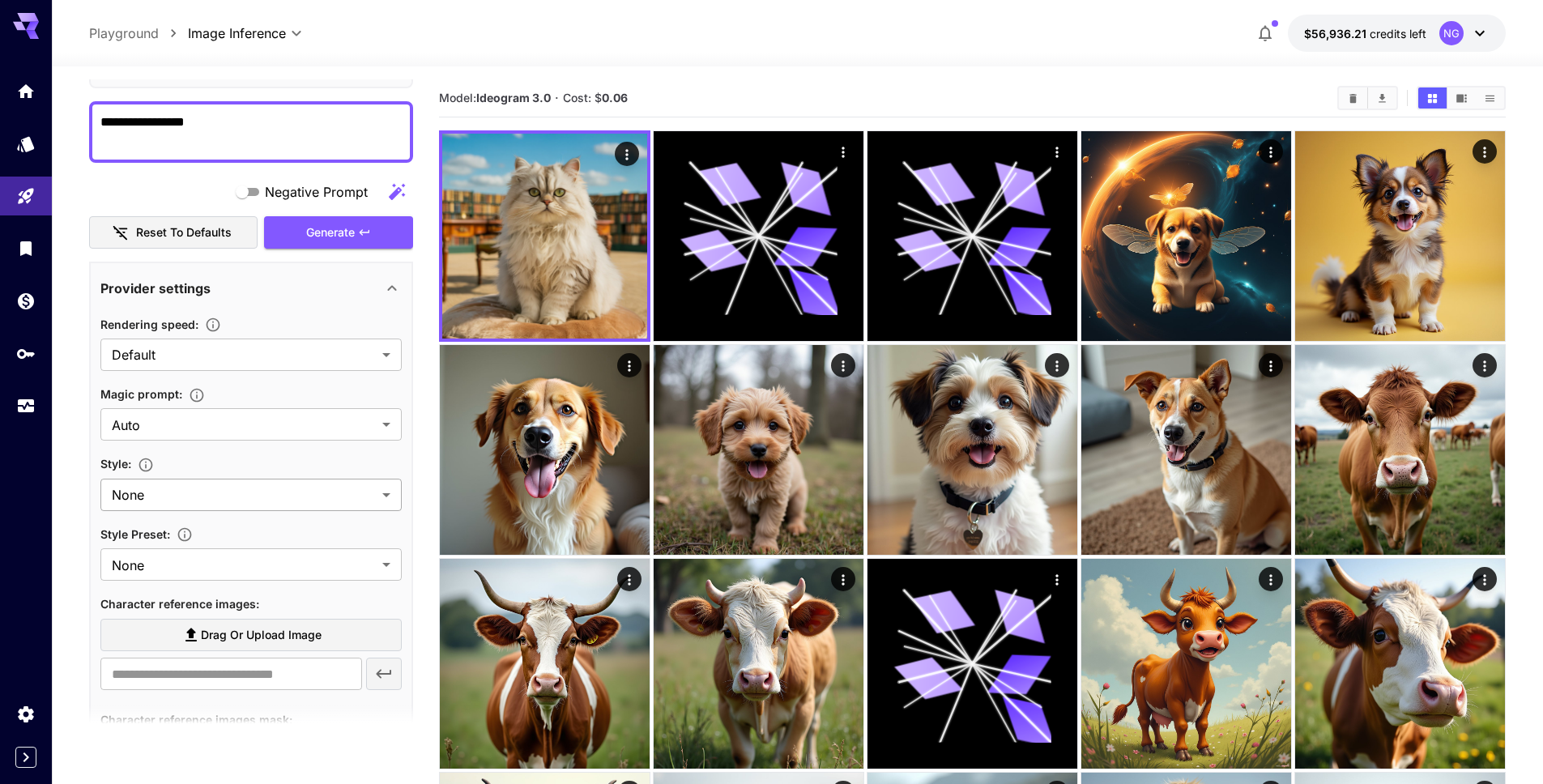
scroll to position [135, 0]
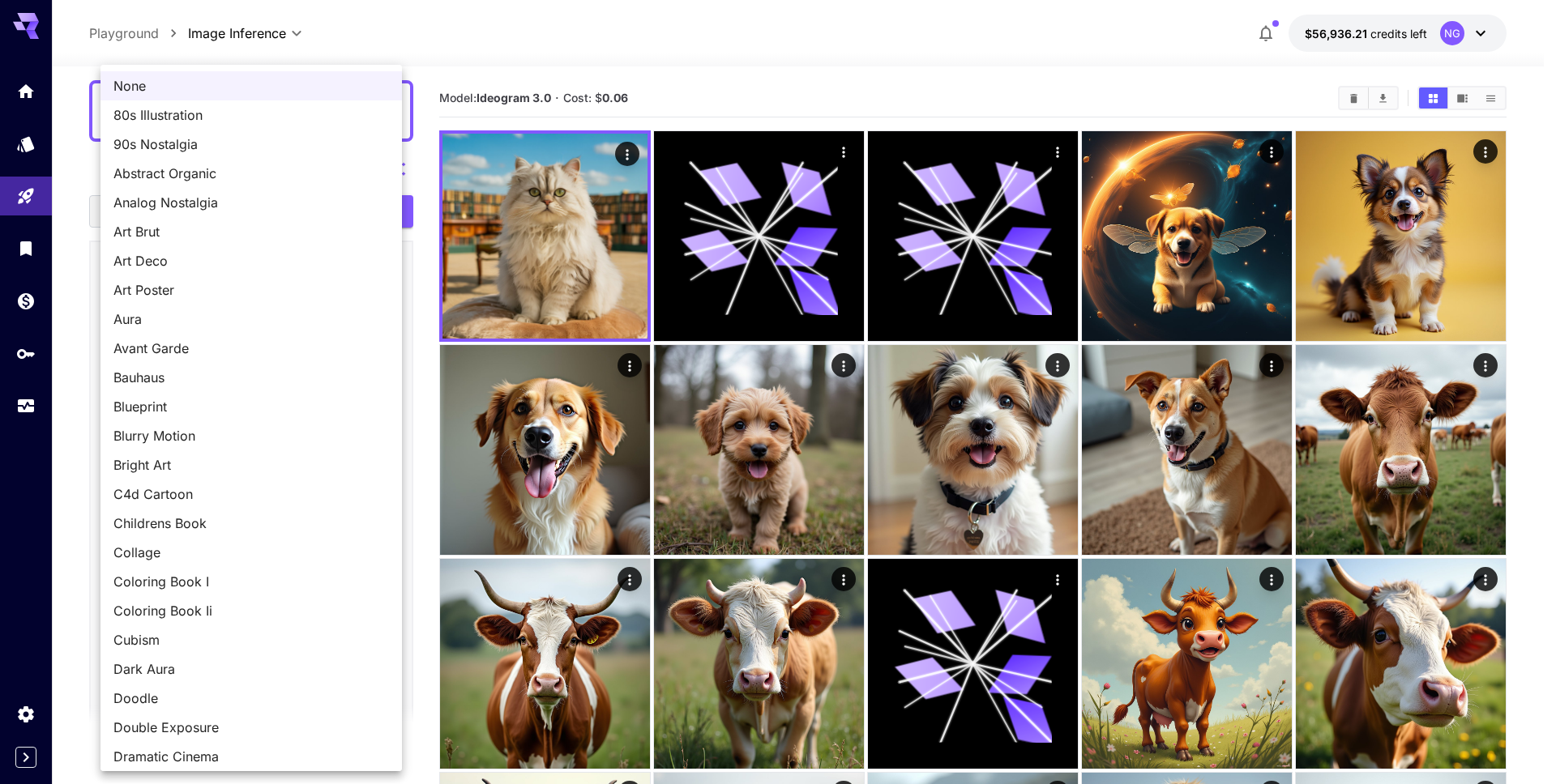
click at [255, 118] on span "80s Illustration" at bounding box center [251, 115] width 275 height 20
type input "**********"
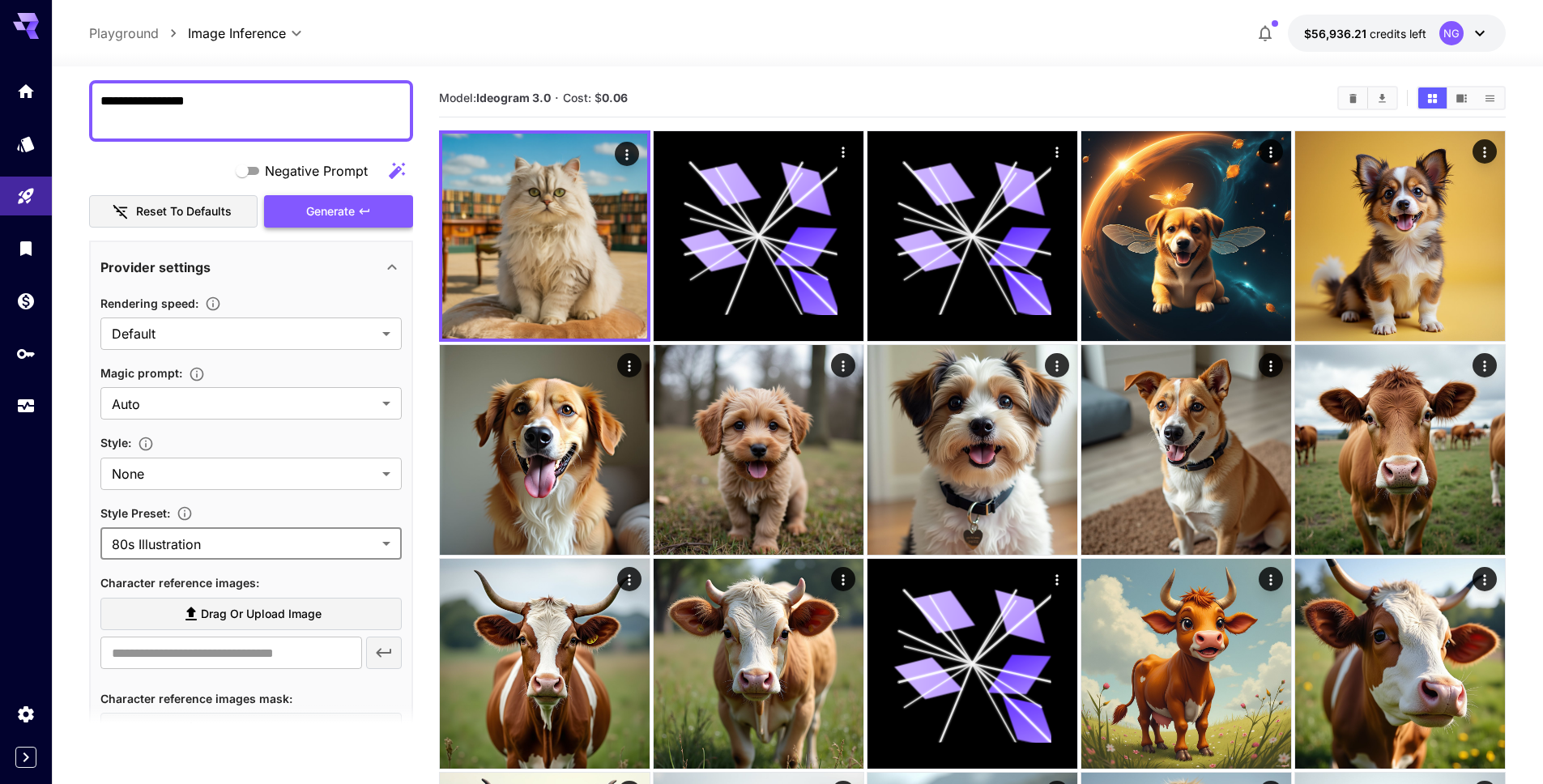
click at [346, 212] on span "Generate" at bounding box center [330, 212] width 49 height 20
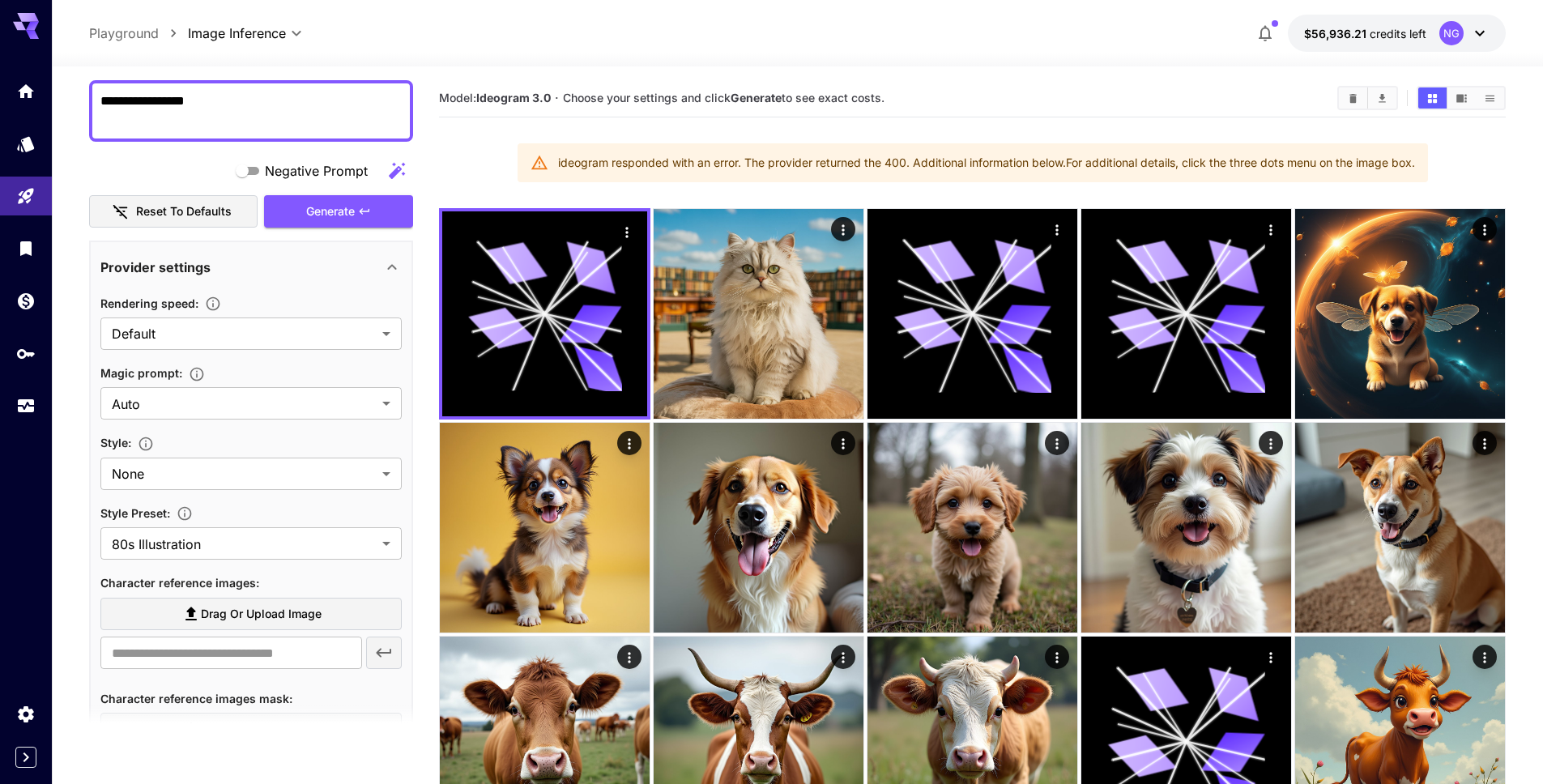
click at [986, 160] on div "ideogram responded with an error. The provider returned the 400. Additional inf…" at bounding box center [986, 163] width 857 height 29
click at [569, 165] on div "ideogram responded with an error. The provider returned the 400. Additional inf…" at bounding box center [986, 163] width 857 height 29
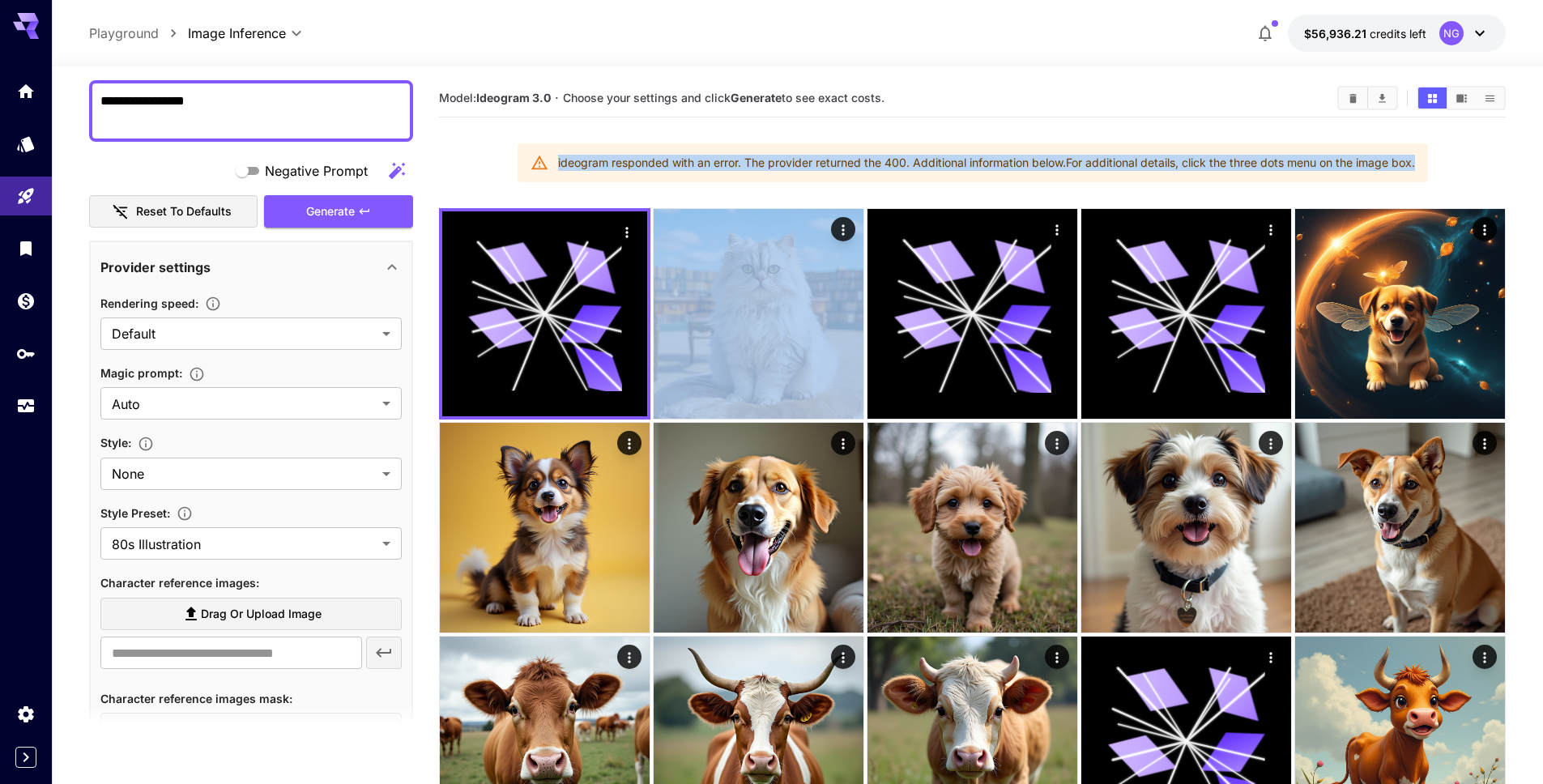
click at [569, 165] on div "ideogram responded with an error. The provider returned the 400. Additional inf…" at bounding box center [986, 163] width 857 height 29
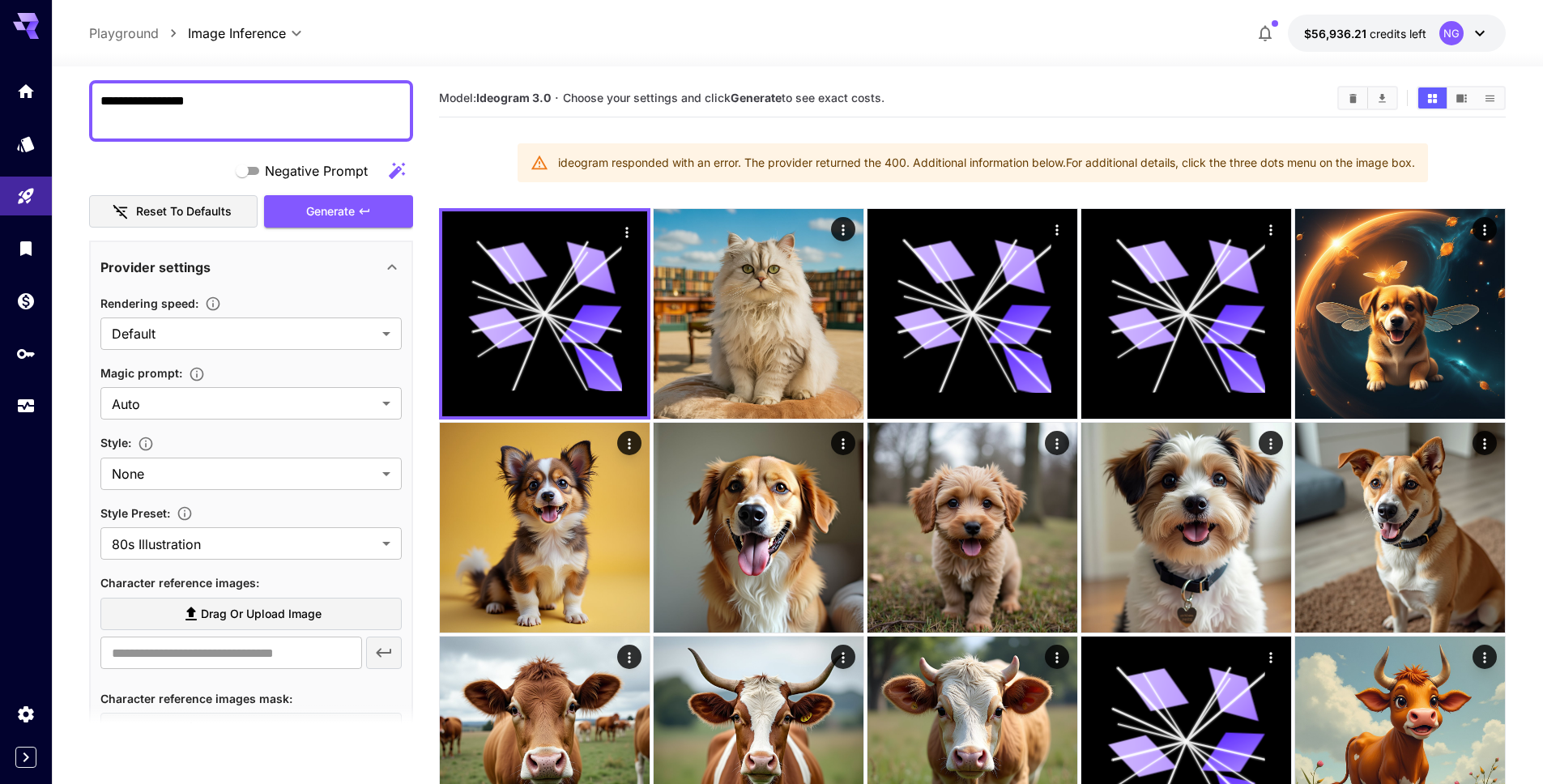
click at [535, 168] on icon at bounding box center [539, 163] width 18 height 18
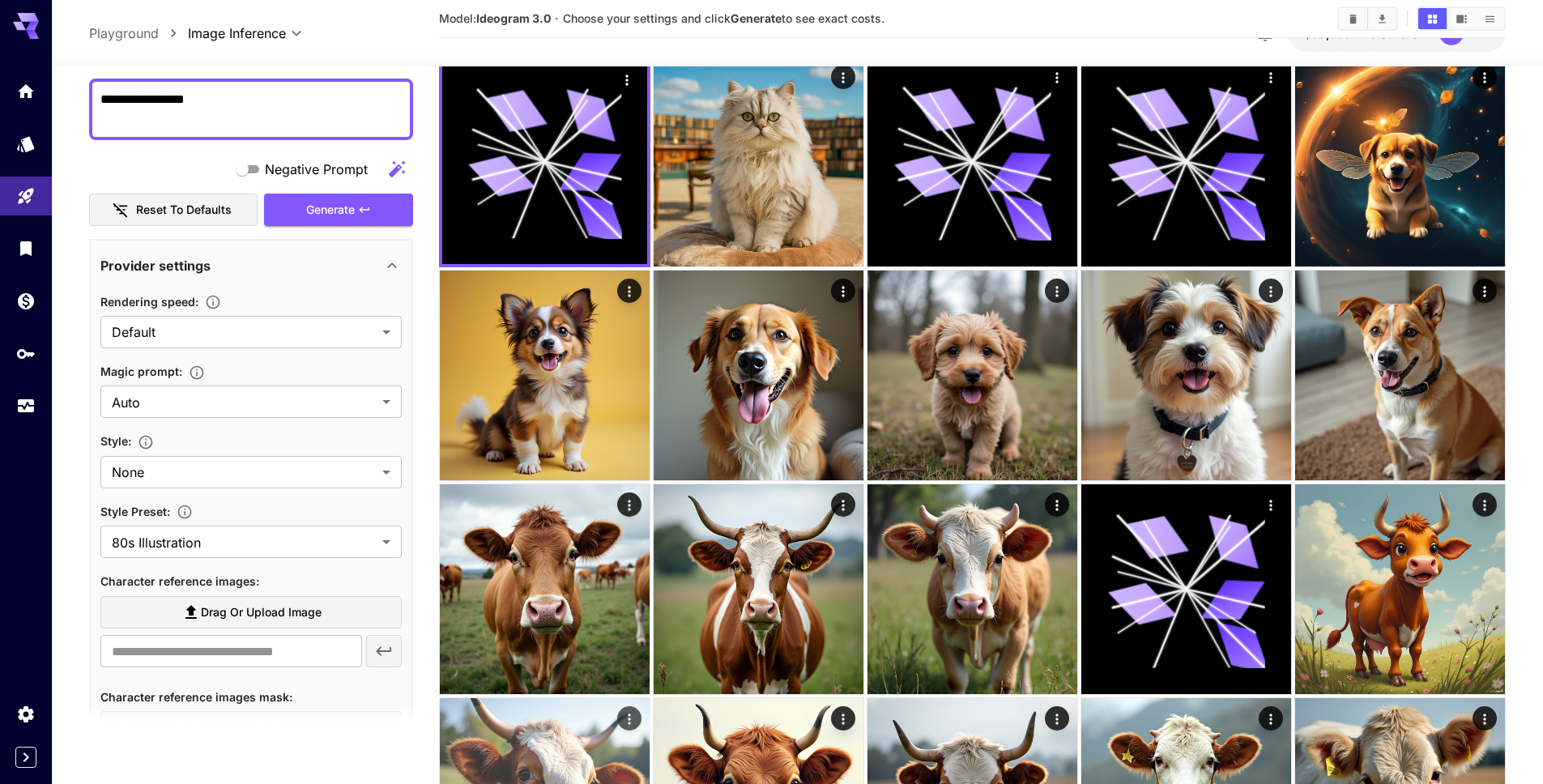
scroll to position [0, 0]
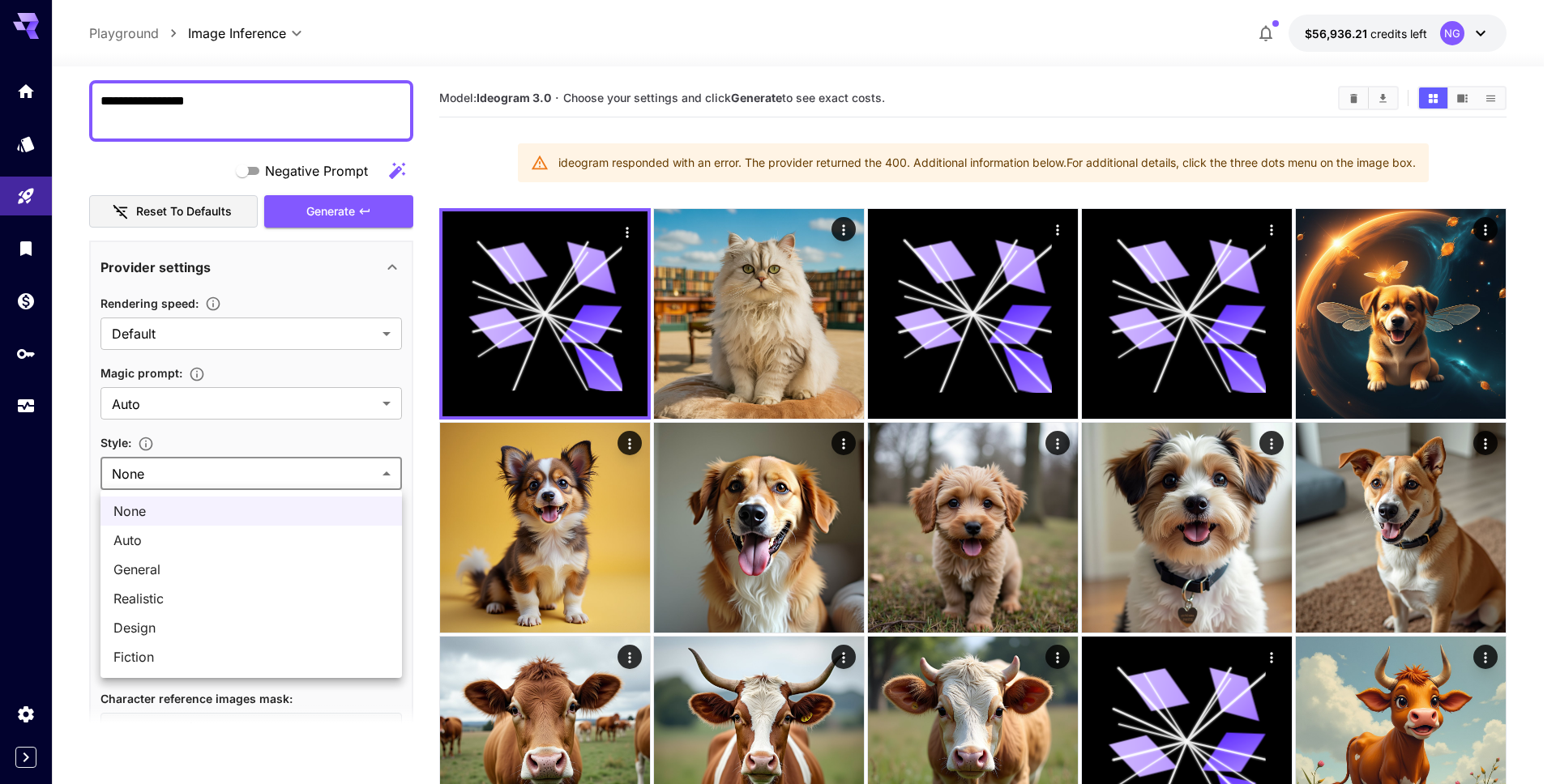
click at [281, 477] on div at bounding box center [778, 392] width 1556 height 784
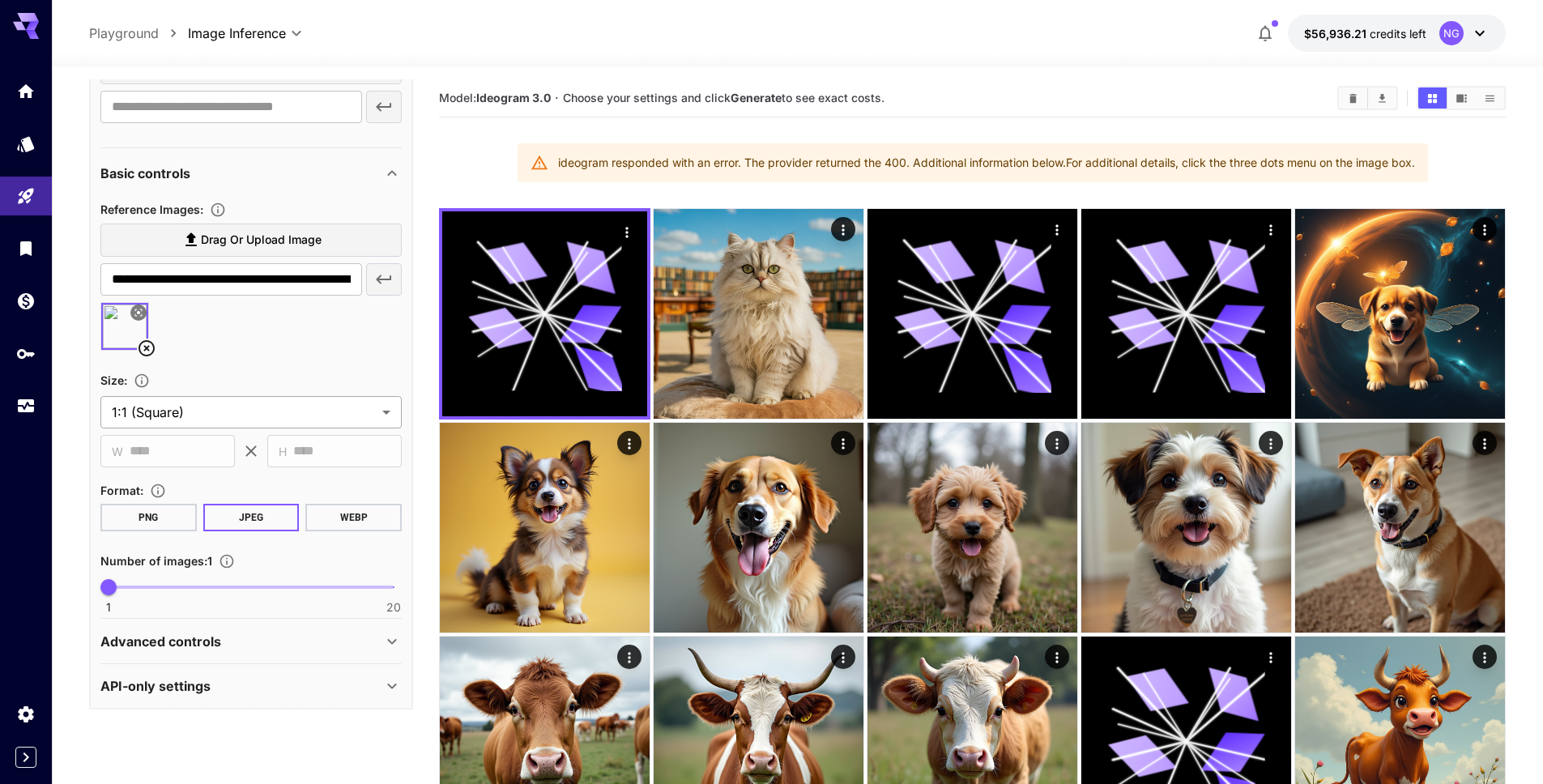
scroll to position [801, 0]
